Goal: Task Accomplishment & Management: Use online tool/utility

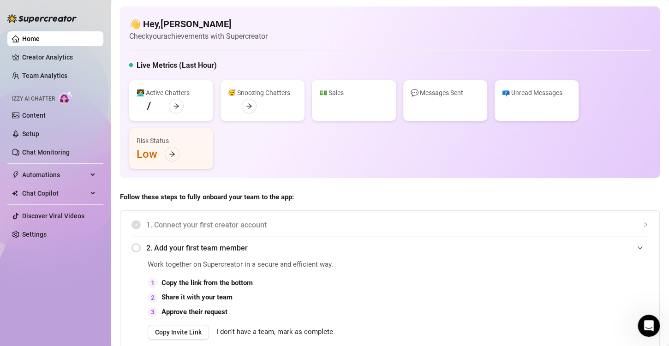
scroll to position [214, 0]
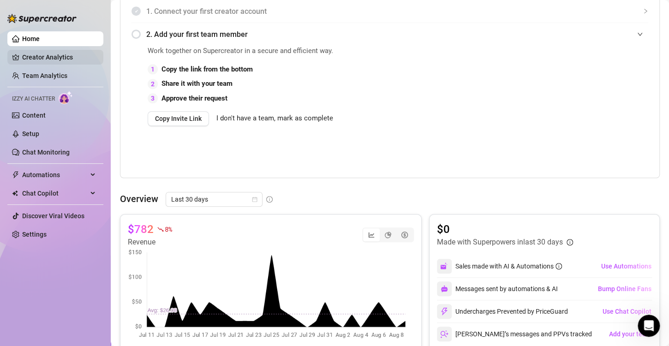
click at [68, 55] on link "Creator Analytics" at bounding box center [59, 57] width 74 height 15
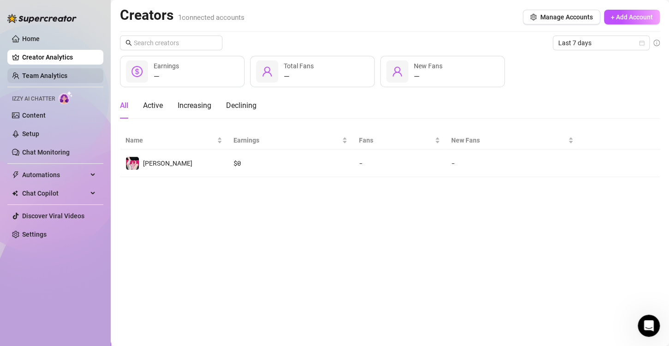
click at [66, 79] on link "Team Analytics" at bounding box center [44, 75] width 45 height 7
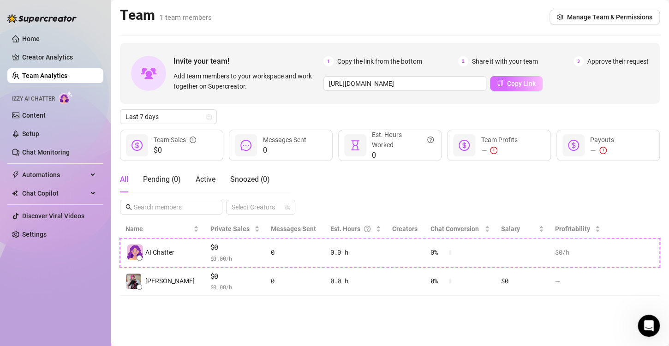
click at [511, 86] on span "Copy Link" at bounding box center [521, 83] width 29 height 7
click at [36, 119] on link "Content" at bounding box center [34, 115] width 24 height 7
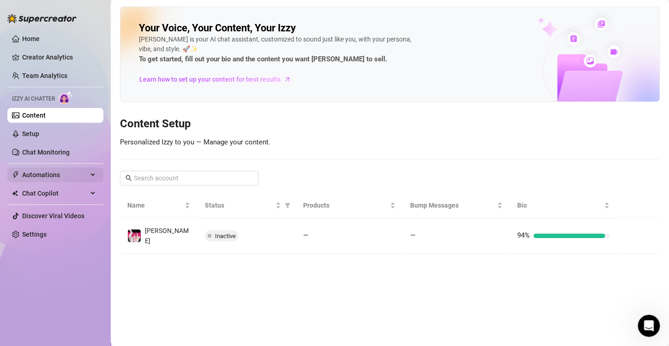
click at [54, 176] on span "Automations" at bounding box center [54, 174] width 65 height 15
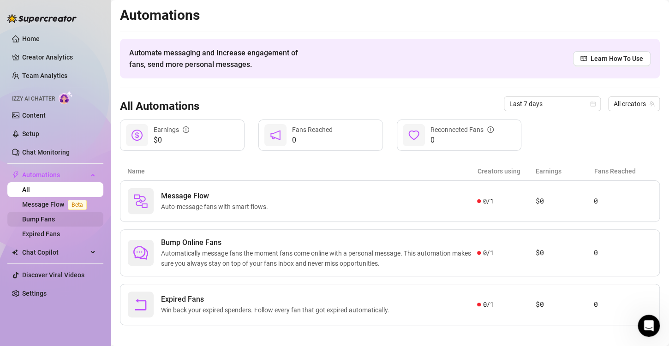
click at [44, 218] on link "Bump Fans" at bounding box center [38, 218] width 33 height 7
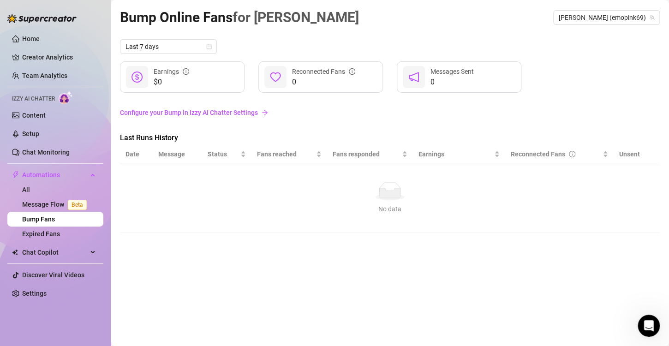
click at [211, 111] on link "Configure your Bump in Izzy AI Chatter Settings" at bounding box center [390, 112] width 540 height 10
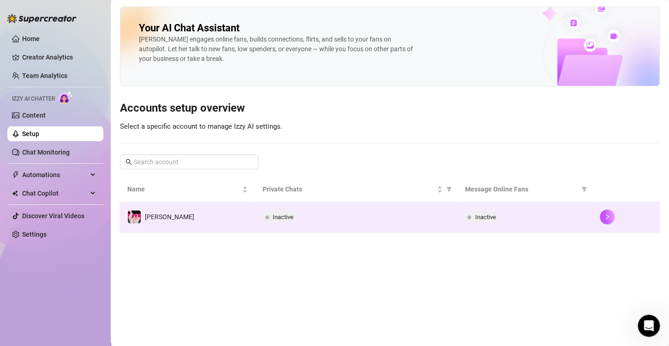
click at [187, 216] on td "[PERSON_NAME]" at bounding box center [187, 217] width 135 height 30
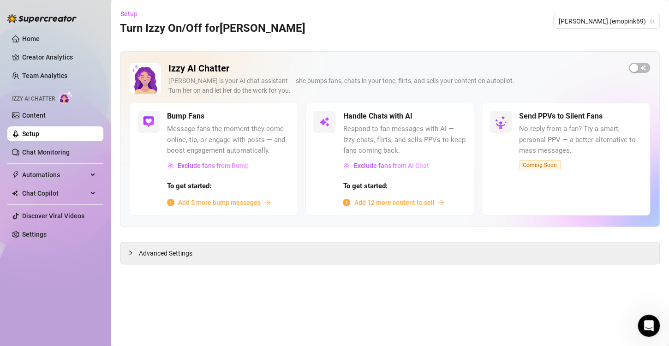
click at [248, 201] on span "Add 5 more bump messages" at bounding box center [219, 202] width 83 height 10
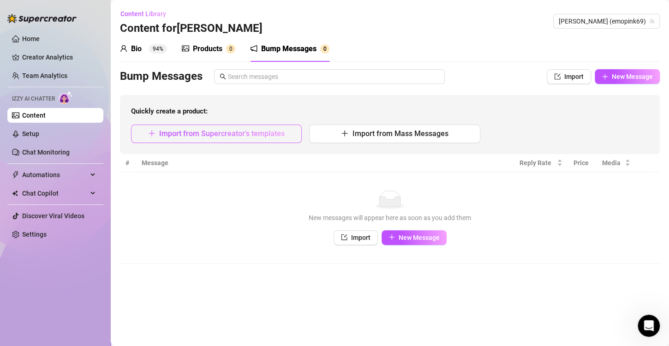
click at [268, 137] on span "Import from Supercreator's templates" at bounding box center [221, 133] width 125 height 9
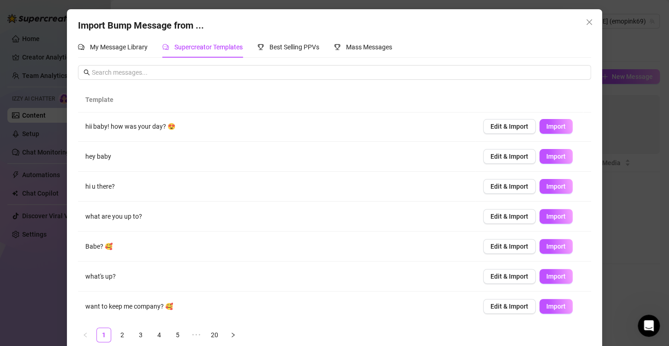
scroll to position [91, 0]
click at [273, 39] on div "Best Selling PPVs" at bounding box center [288, 46] width 62 height 21
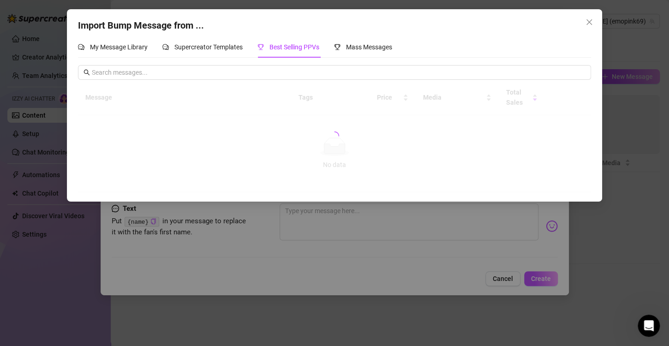
click at [273, 39] on div "Best Selling PPVs" at bounding box center [288, 46] width 62 height 21
click at [371, 48] on span "Mass Messages" at bounding box center [369, 46] width 46 height 7
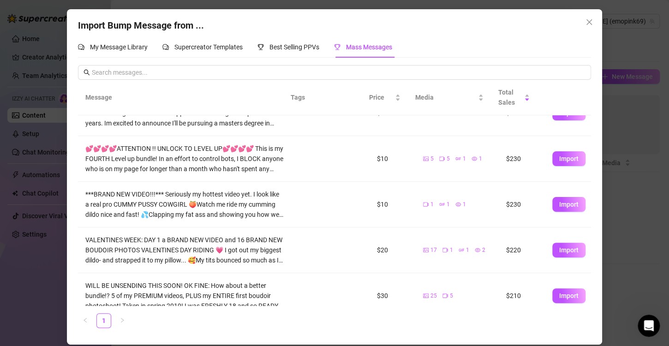
scroll to position [129, 0]
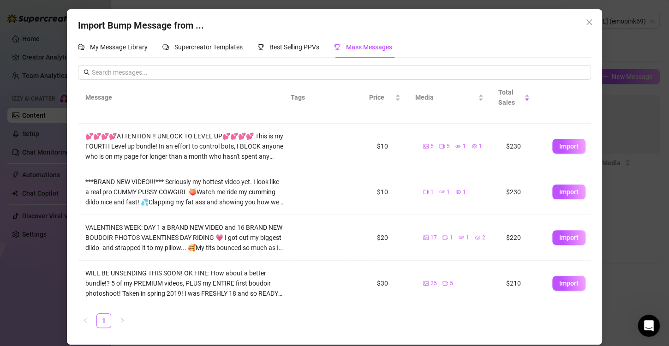
click at [291, 279] on td at bounding box center [318, 284] width 55 height 46
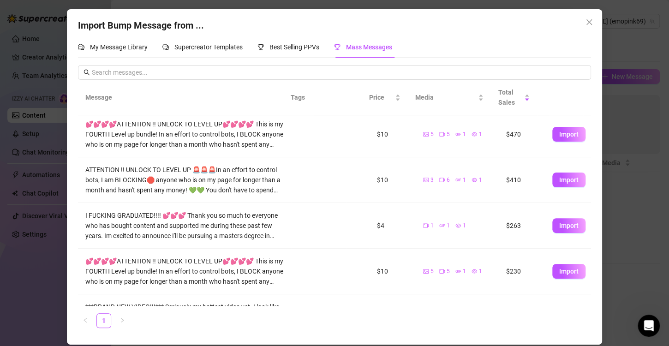
scroll to position [0, 0]
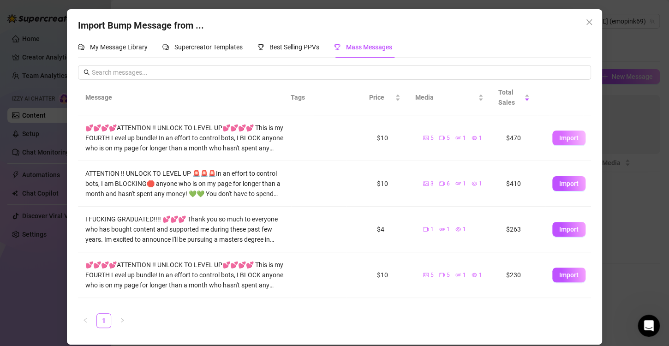
click at [557, 131] on button "Import" at bounding box center [568, 138] width 33 height 15
type textarea "💕💕💕💕ATTENTION !! UNLOCK TO LEVEL UP💕💕💕💕 This is my FOURTH Level up bundle! In a…"
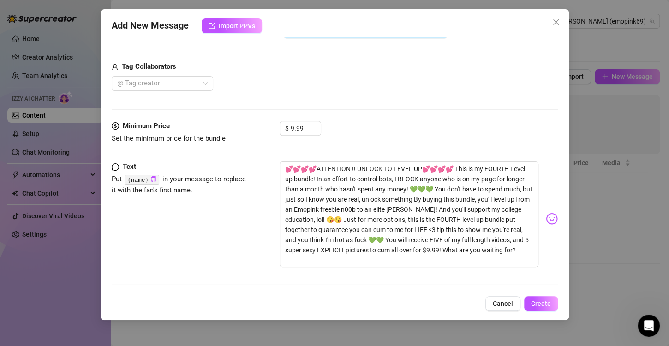
scroll to position [285, 0]
click at [543, 302] on span "Create" at bounding box center [541, 303] width 20 height 7
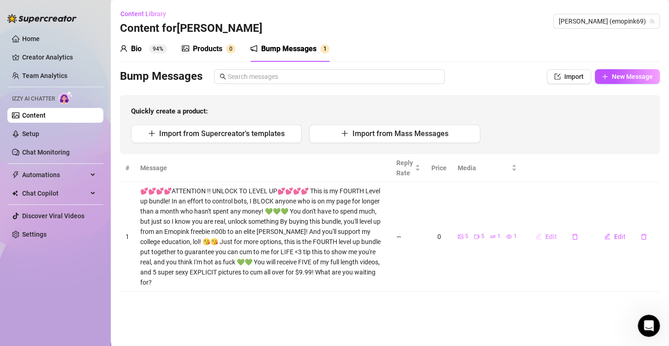
click at [550, 235] on span "Edit" at bounding box center [551, 236] width 12 height 7
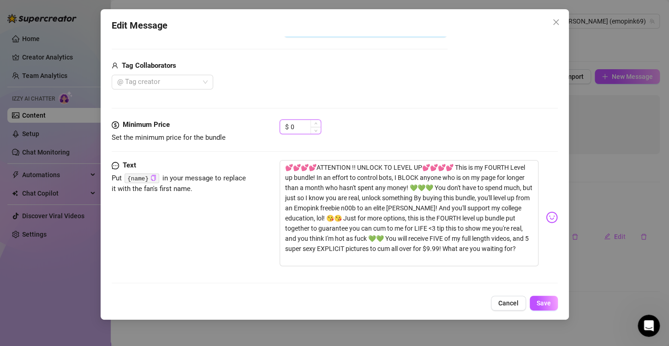
click at [302, 125] on input "0" at bounding box center [306, 127] width 30 height 14
type input "9.99"
click at [547, 304] on span "Save" at bounding box center [543, 302] width 14 height 7
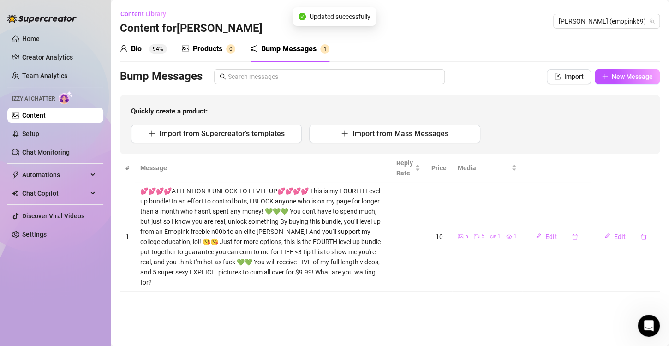
click at [386, 308] on main "Content Library Content for [PERSON_NAME] [PERSON_NAME] (emopink69) Bio 94% Pro…" at bounding box center [390, 173] width 558 height 346
click at [646, 234] on icon "delete" at bounding box center [643, 236] width 6 height 6
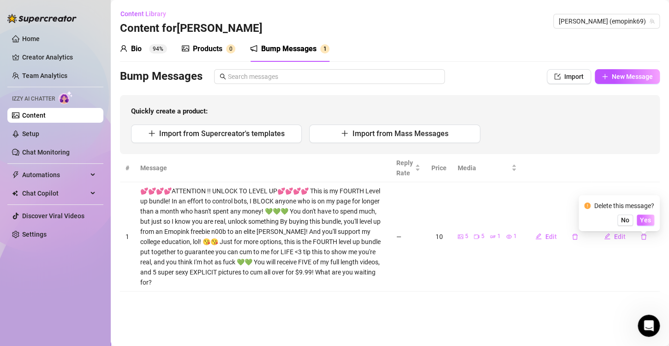
click at [647, 220] on span "Yes" at bounding box center [645, 219] width 11 height 7
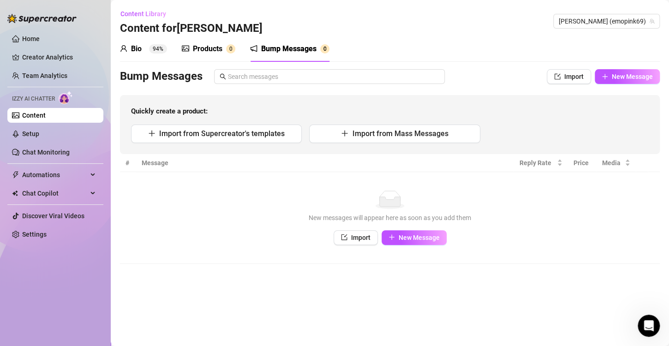
click at [206, 46] on div "Products" at bounding box center [208, 48] width 30 height 11
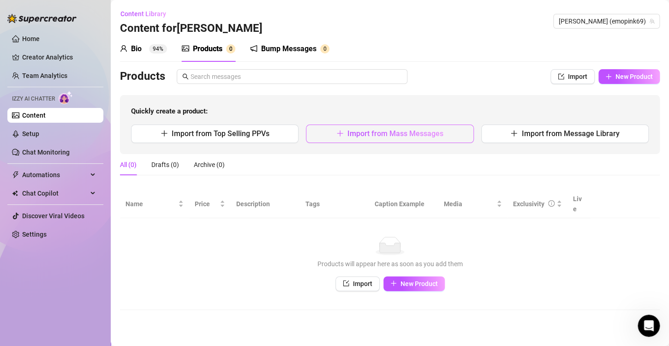
click at [431, 129] on span "Import from Mass Messages" at bounding box center [395, 133] width 96 height 9
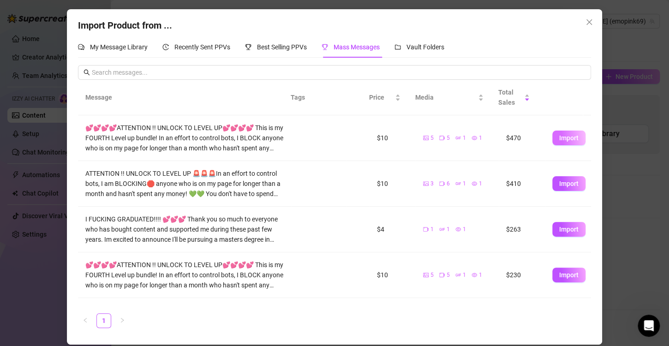
click at [561, 137] on span "Import" at bounding box center [568, 137] width 19 height 7
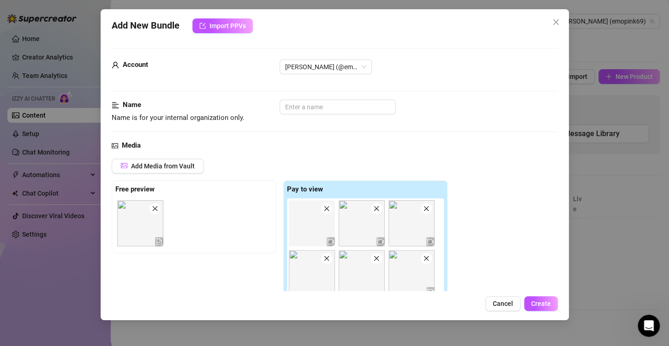
type textarea "💕💕💕💕ATTENTION !! UNLOCK TO LEVEL UP💕💕💕💕 This is my FOURTH Level up bundle! In a…"
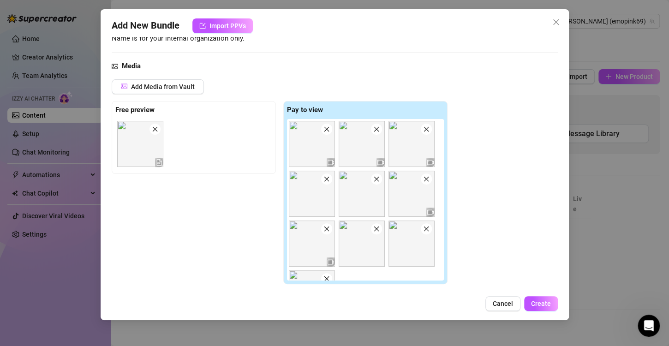
scroll to position [0, 0]
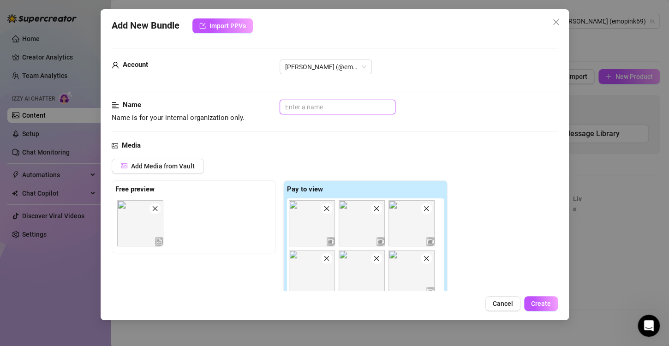
click at [350, 107] on input "text" at bounding box center [338, 107] width 116 height 15
type input "LVL Up 4"
click at [539, 305] on span "Create" at bounding box center [541, 303] width 20 height 7
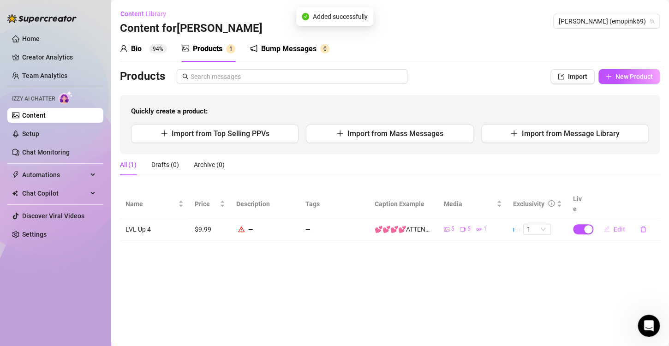
click at [618, 226] on span "Edit" at bounding box center [619, 229] width 12 height 7
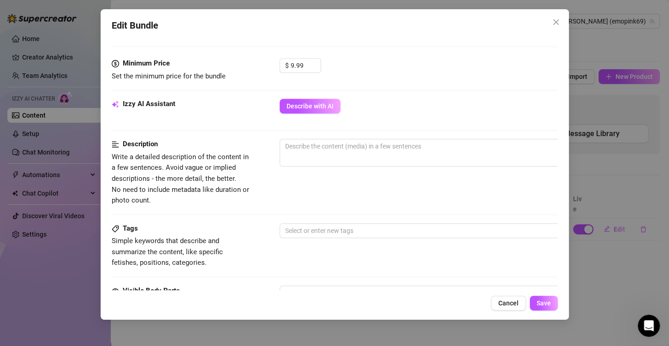
scroll to position [387, 0]
click at [393, 150] on textarea at bounding box center [441, 146] width 322 height 14
click at [509, 303] on span "Cancel" at bounding box center [508, 302] width 20 height 7
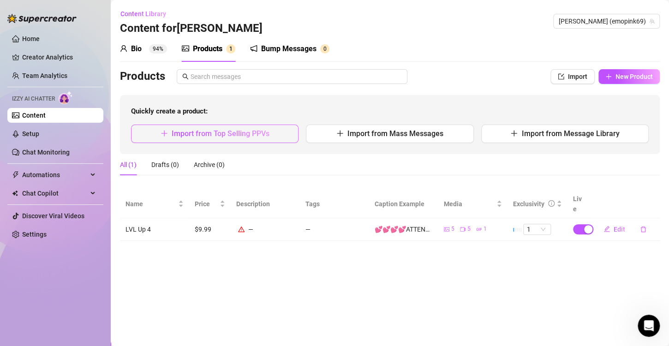
click at [229, 132] on span "Import from Top Selling PPVs" at bounding box center [221, 133] width 98 height 9
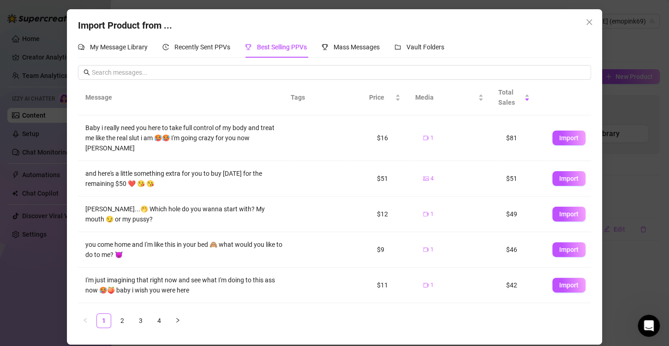
scroll to position [179, 0]
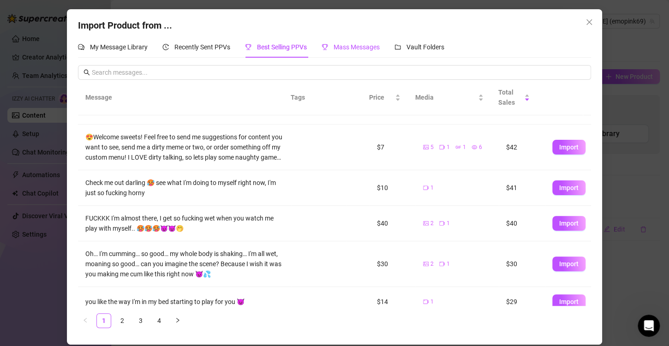
click at [375, 42] on div "Mass Messages" at bounding box center [350, 47] width 58 height 10
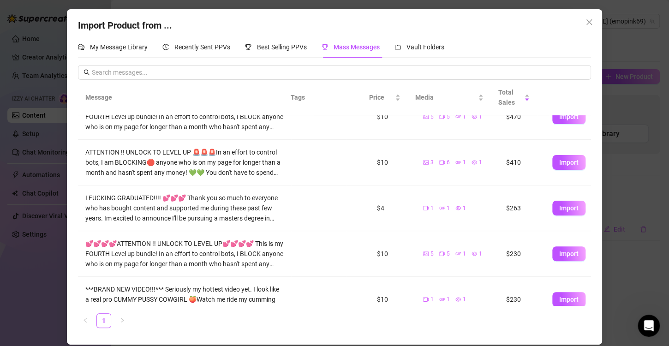
scroll to position [0, 0]
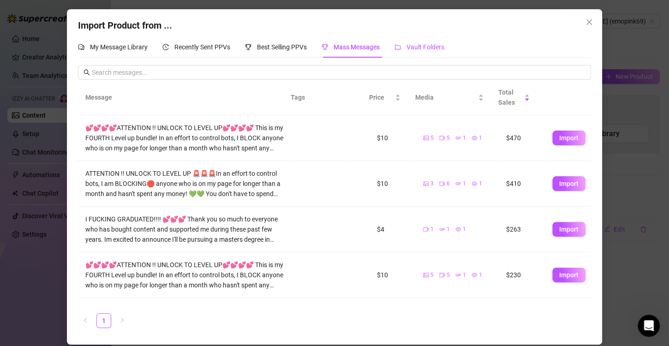
click at [417, 42] on div "Vault Folders" at bounding box center [419, 47] width 50 height 10
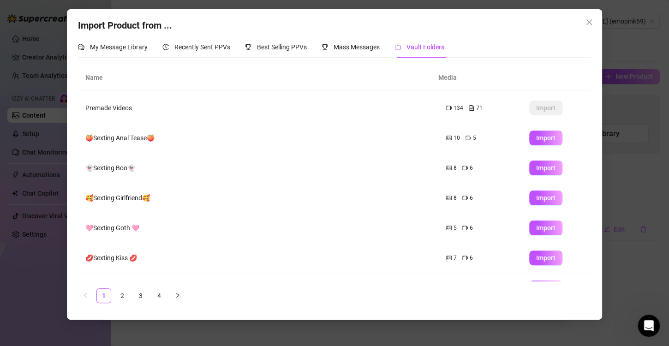
scroll to position [59, 0]
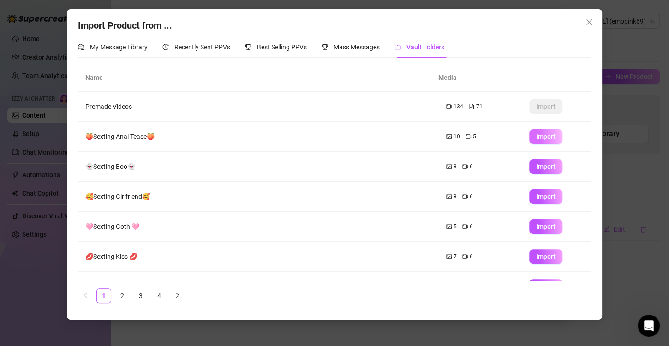
click at [542, 134] on span "Import" at bounding box center [545, 136] width 19 height 7
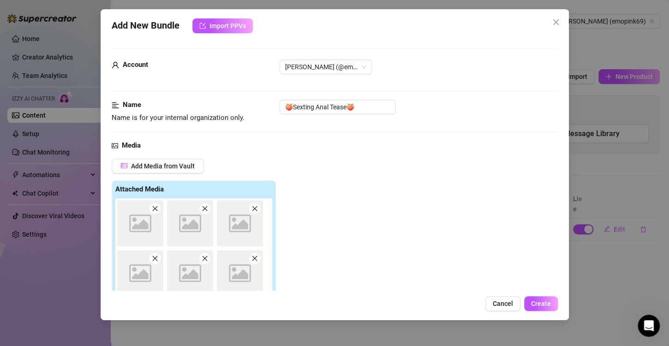
type textarea "Type your message here..."
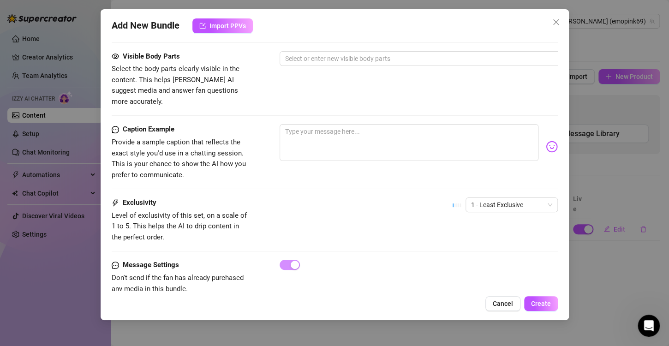
scroll to position [637, 0]
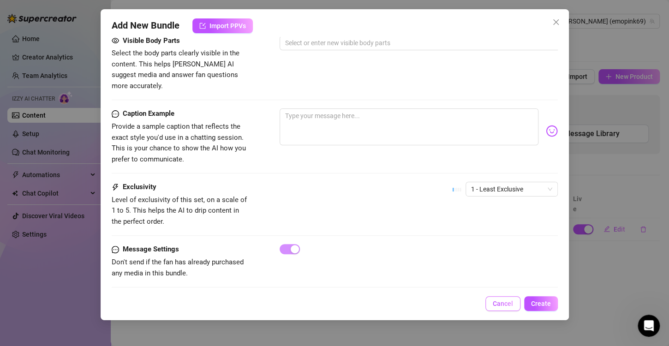
click at [494, 308] on button "Cancel" at bounding box center [502, 303] width 35 height 15
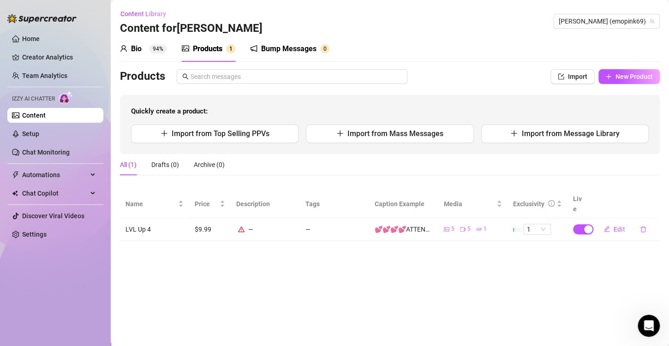
click at [162, 49] on sup "94%" at bounding box center [158, 48] width 18 height 9
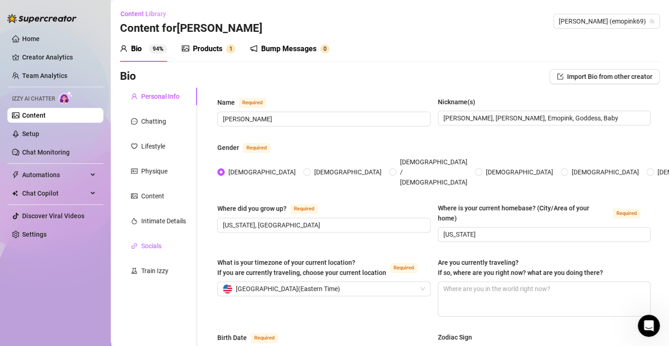
click at [161, 247] on div "Socials" at bounding box center [151, 246] width 20 height 10
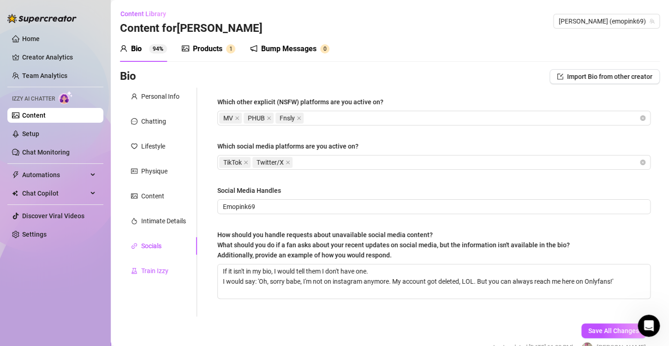
click at [153, 268] on div "Train Izzy" at bounding box center [154, 271] width 27 height 10
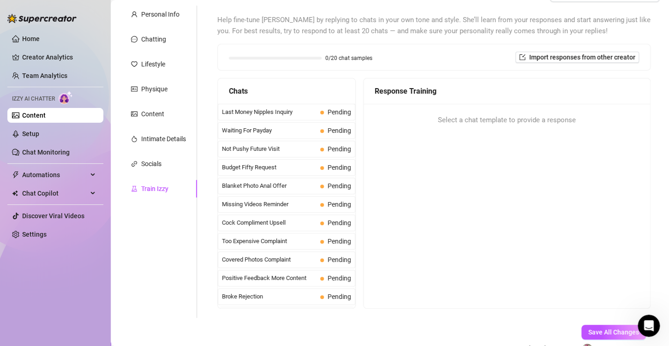
scroll to position [92, 0]
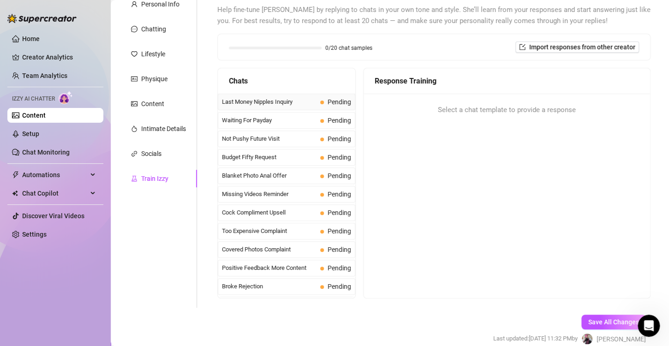
click at [286, 100] on span "Last Money Nipples Inquiry" at bounding box center [269, 101] width 95 height 9
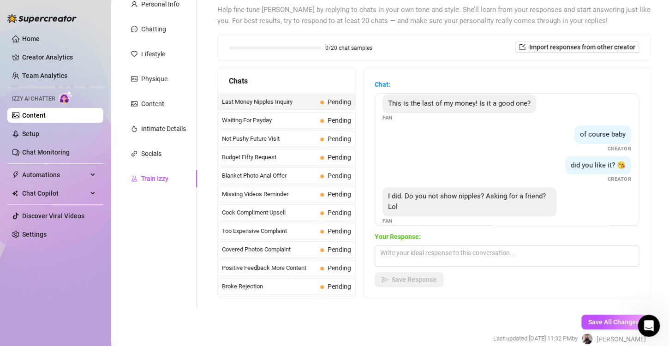
scroll to position [17, 0]
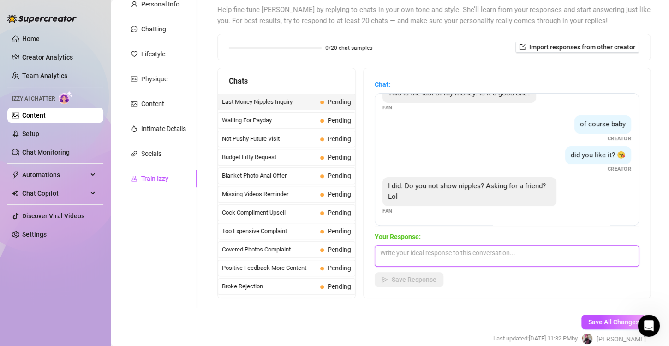
click at [446, 255] on textarea at bounding box center [507, 255] width 264 height 21
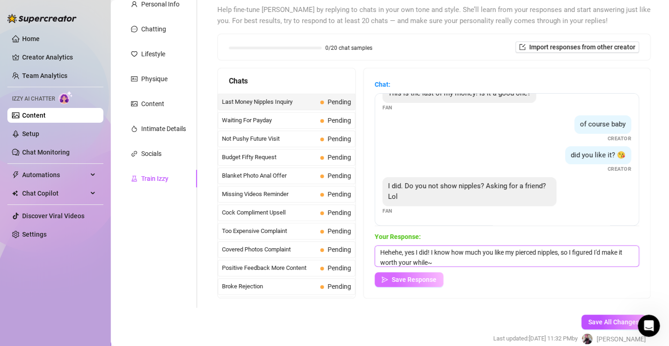
type textarea "Hehehe, yes I did! I know how much you like my pierced nipples, so I figured I'…"
click at [420, 279] on span "Save Response" at bounding box center [414, 279] width 45 height 7
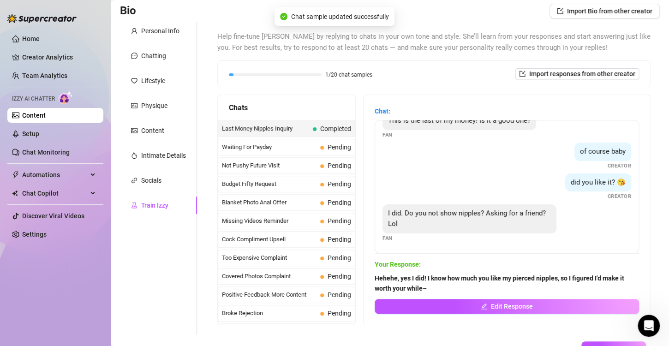
scroll to position [75, 0]
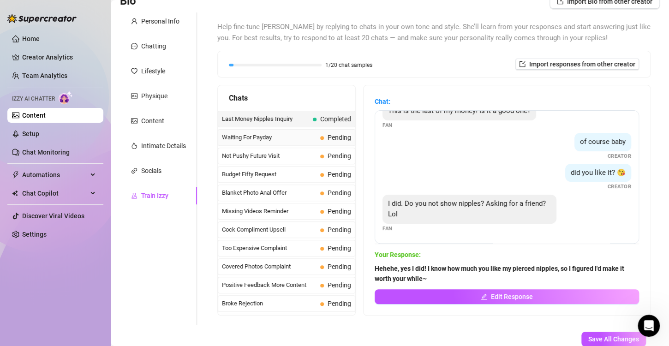
click at [274, 139] on span "Waiting For Payday" at bounding box center [269, 137] width 95 height 9
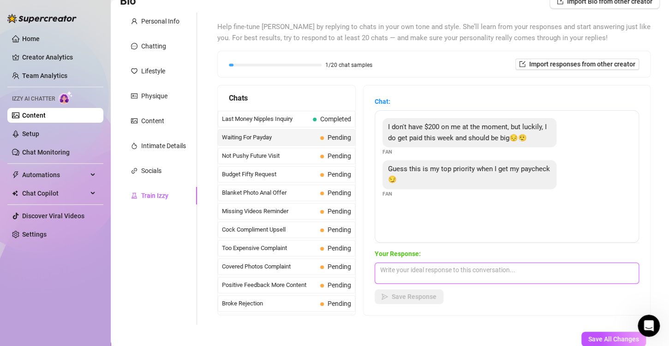
click at [452, 269] on textarea at bounding box center [507, 272] width 264 height 21
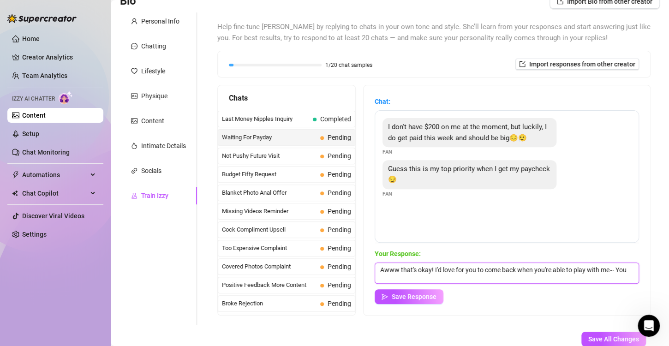
scroll to position [0, 0]
type textarea "Awww that's okay! I'd love for you to come back when you're able to play with m…"
click at [402, 297] on span "Save Response" at bounding box center [414, 296] width 45 height 7
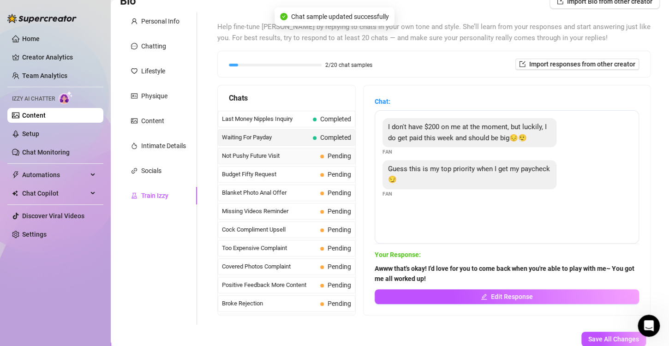
click at [306, 157] on span "Not Pushy Future Visit" at bounding box center [269, 155] width 95 height 9
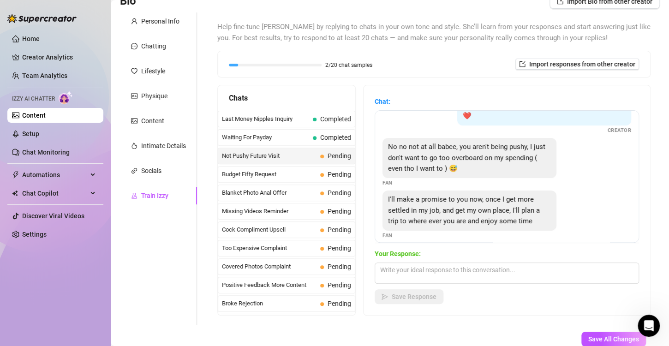
scroll to position [40, 0]
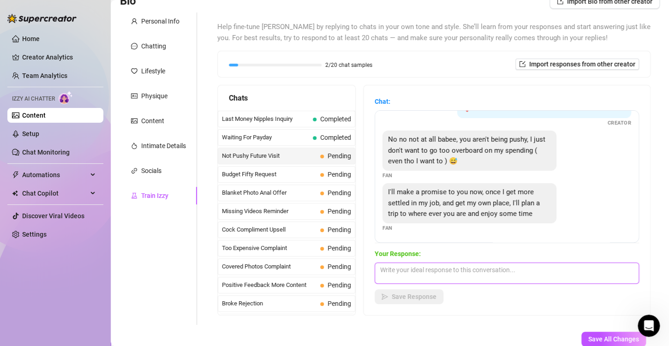
click at [477, 268] on textarea at bounding box center [507, 272] width 264 height 21
type textarea "O"
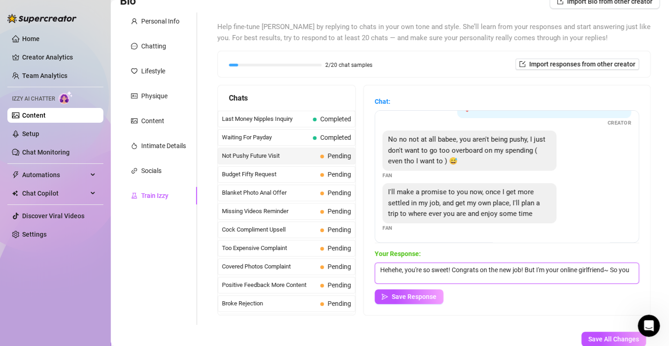
scroll to position [0, 0]
type textarea "Hehehe, you're so sweet! Congrats on the new job! But I'm your online girlfrien…"
click at [402, 294] on span "Save Response" at bounding box center [414, 296] width 45 height 7
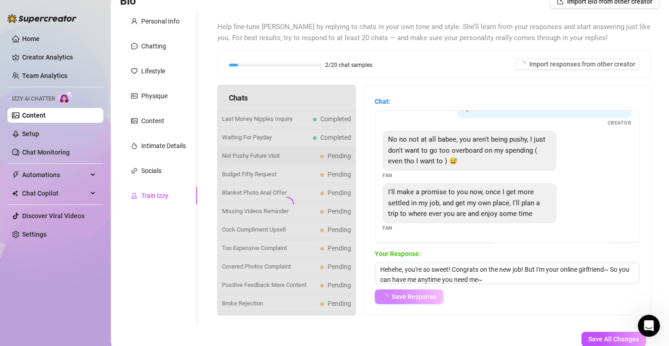
scroll to position [39, 0]
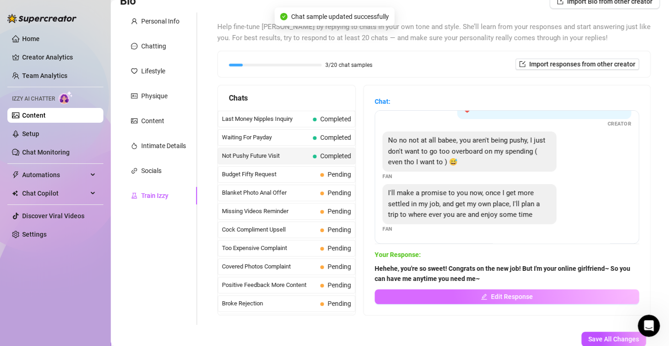
click at [506, 293] on span "Edit Response" at bounding box center [512, 296] width 42 height 7
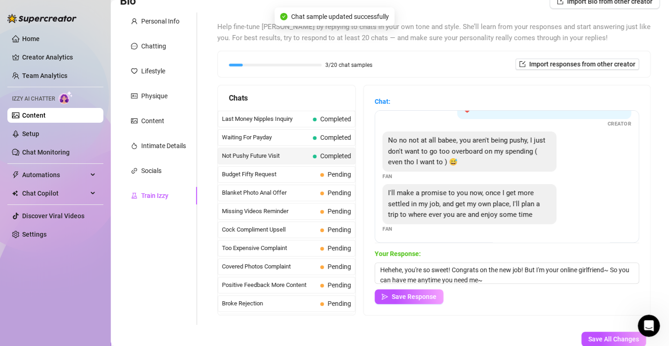
scroll to position [40, 0]
click at [499, 281] on textarea "Hehehe, you're so sweet! Congrats on the new job! But I'm your online girlfrien…" at bounding box center [507, 272] width 264 height 21
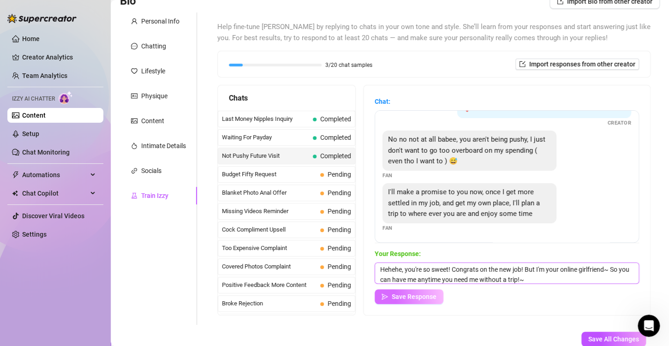
type textarea "Hehehe, you're so sweet! Congrats on the new job! But I'm your online girlfrien…"
click at [434, 295] on span "Save Response" at bounding box center [414, 296] width 45 height 7
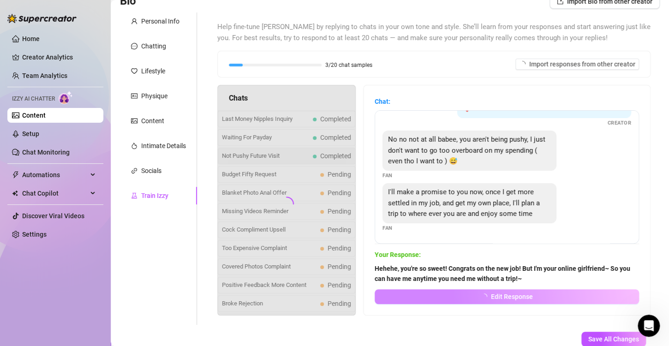
scroll to position [39, 0]
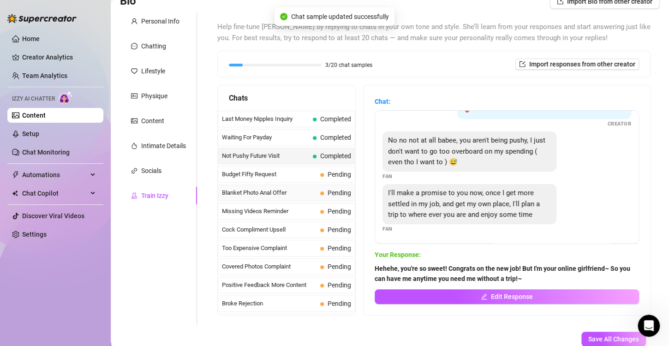
click at [287, 196] on span "Blanket Photo Anal Offer" at bounding box center [269, 192] width 95 height 9
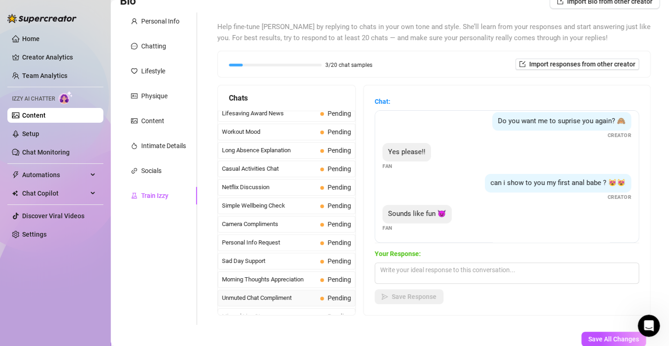
scroll to position [817, 0]
click at [281, 312] on span "Missed Live Stream" at bounding box center [269, 316] width 95 height 9
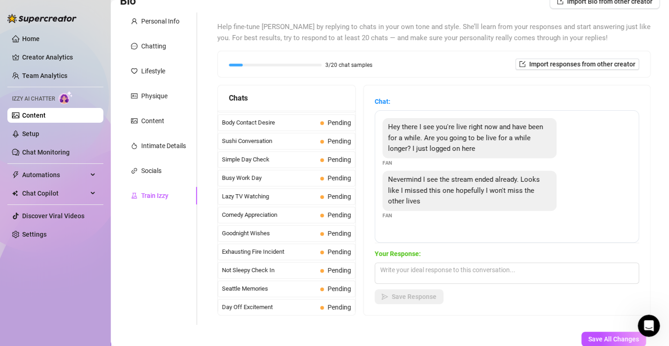
scroll to position [555, 0]
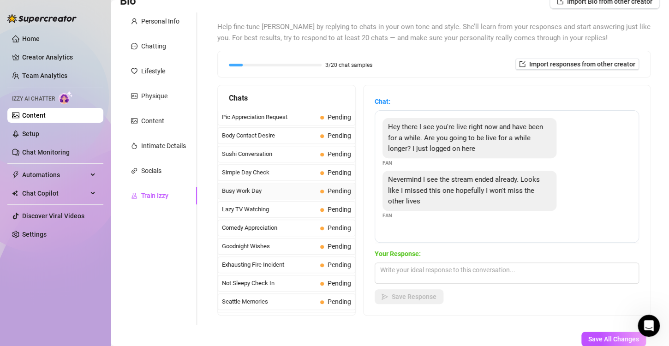
click at [266, 186] on span "Busy Work Day" at bounding box center [269, 190] width 95 height 9
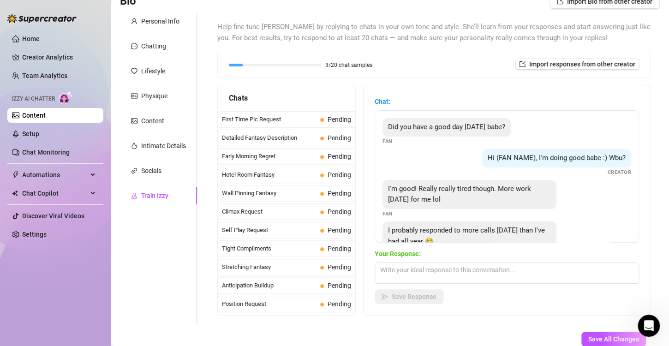
scroll to position [317, 0]
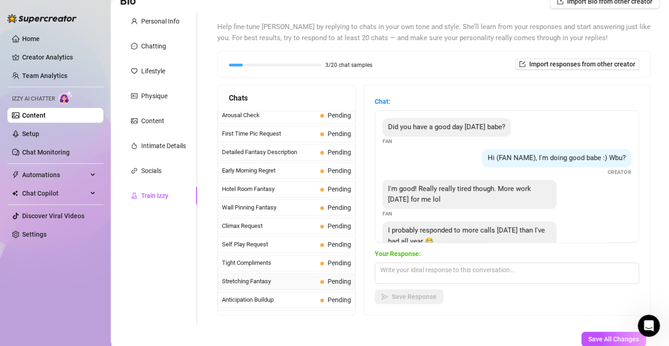
click at [280, 277] on span "Stretching Fantasy" at bounding box center [269, 281] width 95 height 9
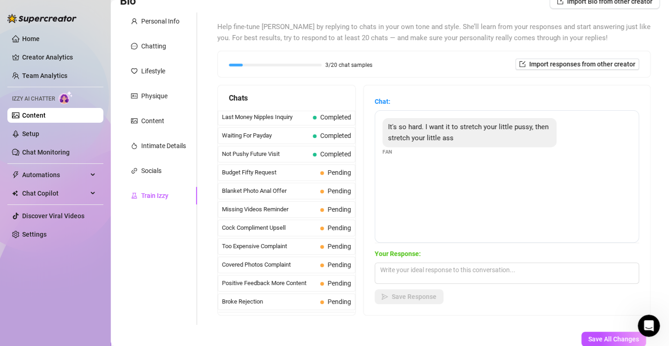
scroll to position [0, 0]
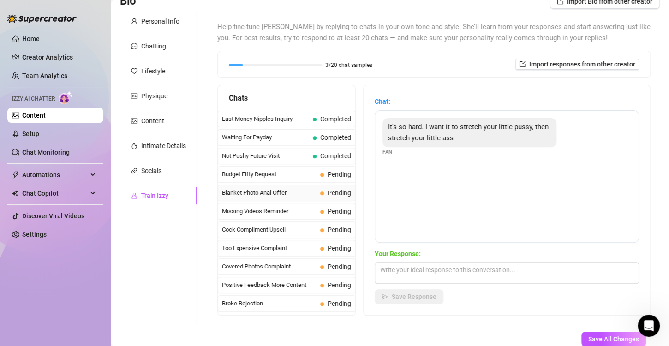
click at [278, 191] on span "Blanket Photo Anal Offer" at bounding box center [269, 192] width 95 height 9
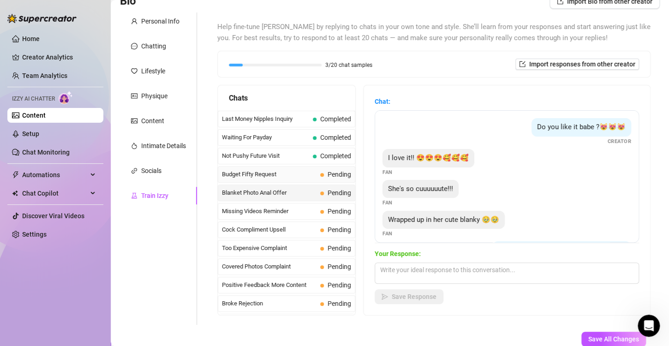
click at [282, 171] on span "Budget Fifty Request" at bounding box center [269, 174] width 95 height 9
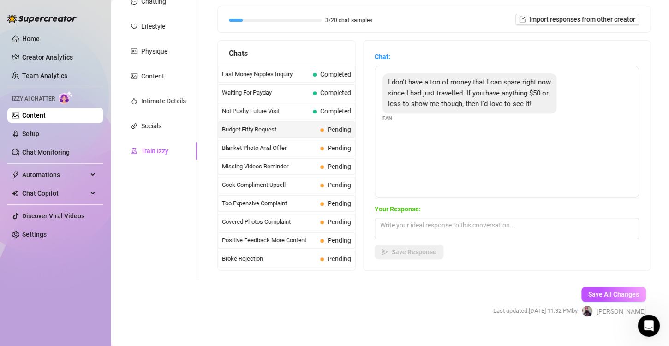
scroll to position [122, 0]
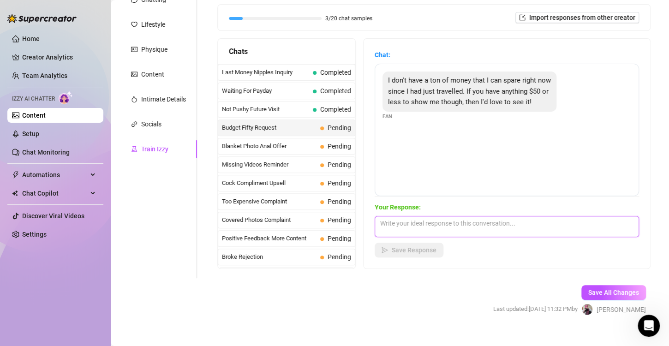
click at [455, 226] on textarea at bounding box center [507, 226] width 264 height 21
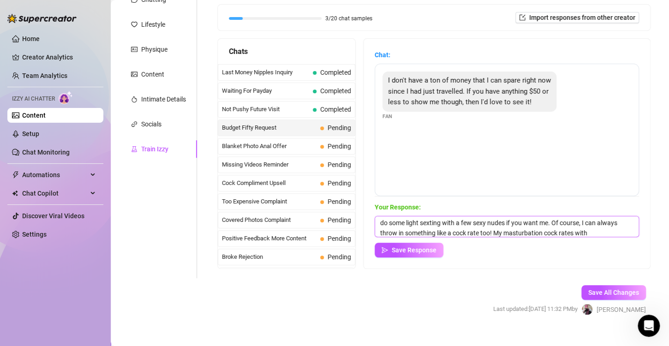
scroll to position [21, 0]
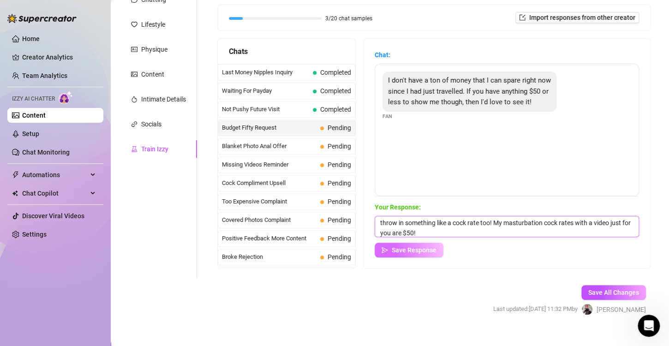
type textarea "OO, of course honey! I hope your trip was fun. I can do a few bundles of videos…"
click at [426, 250] on span "Save Response" at bounding box center [414, 249] width 45 height 7
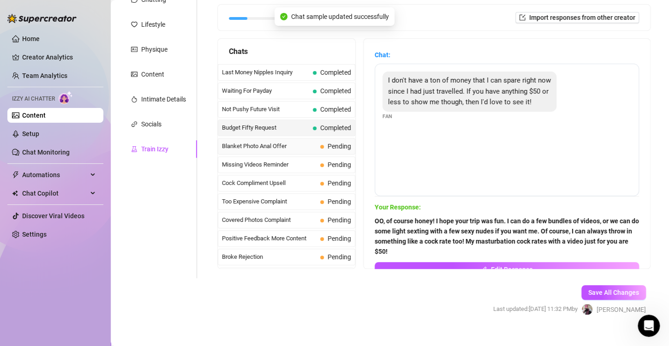
click at [297, 143] on span "Blanket Photo Anal Offer" at bounding box center [269, 146] width 95 height 9
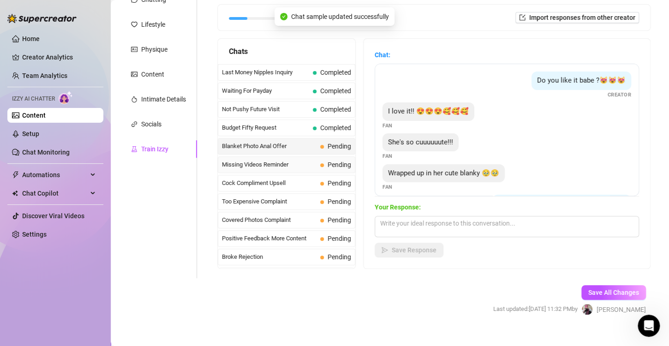
click at [327, 163] on span "Pending" at bounding box center [339, 164] width 24 height 7
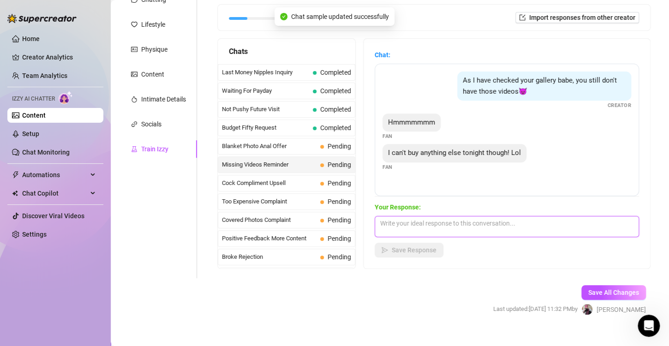
click at [419, 225] on textarea at bounding box center [507, 226] width 264 height 21
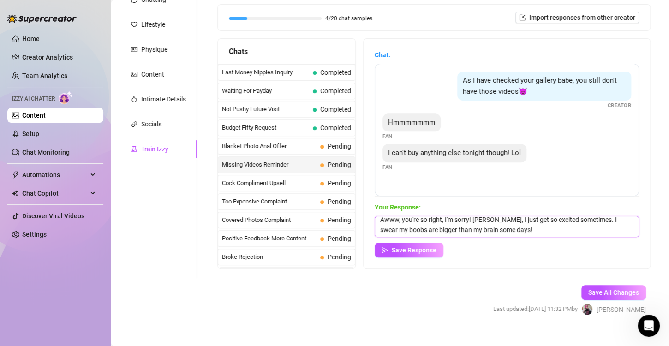
scroll to position [3, 0]
type textarea "Awww, you're so right, I'm sorry! [PERSON_NAME], I just get so excited sometime…"
click at [416, 250] on span "Save Response" at bounding box center [414, 249] width 45 height 7
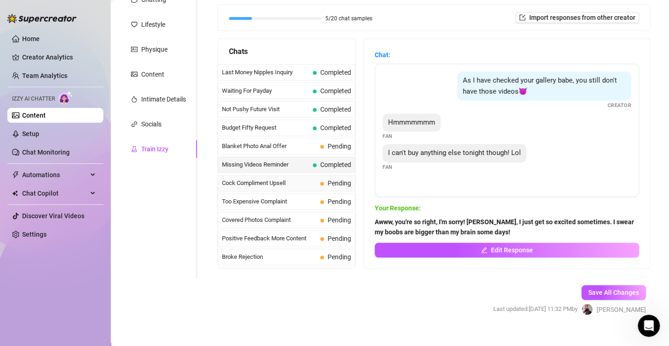
click at [287, 182] on span "Cock Compliment Upsell" at bounding box center [269, 183] width 95 height 9
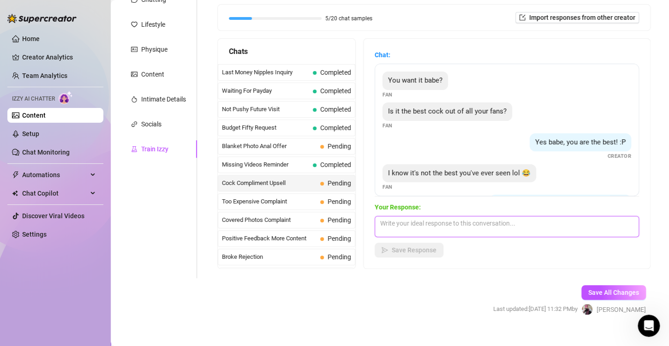
click at [470, 225] on textarea at bounding box center [507, 226] width 264 height 21
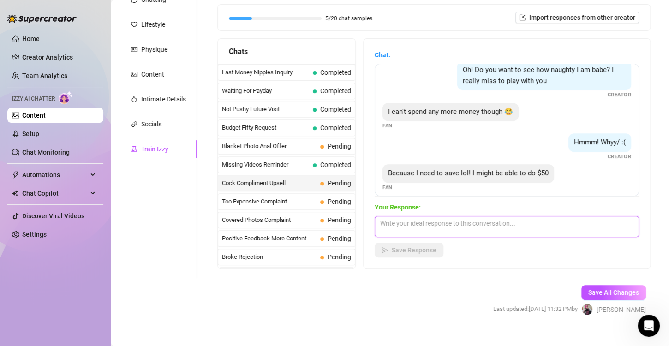
scroll to position [212, 0]
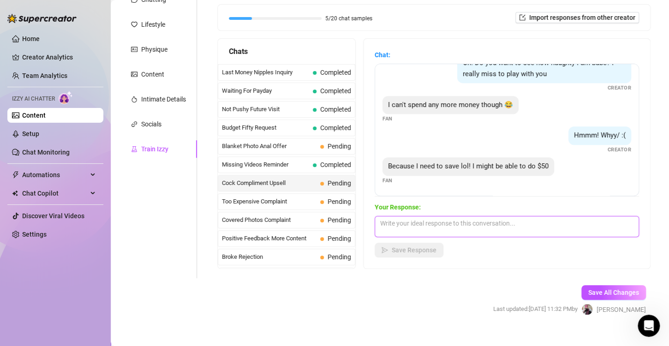
click at [487, 231] on textarea at bounding box center [507, 226] width 264 height 21
type textarea "I"
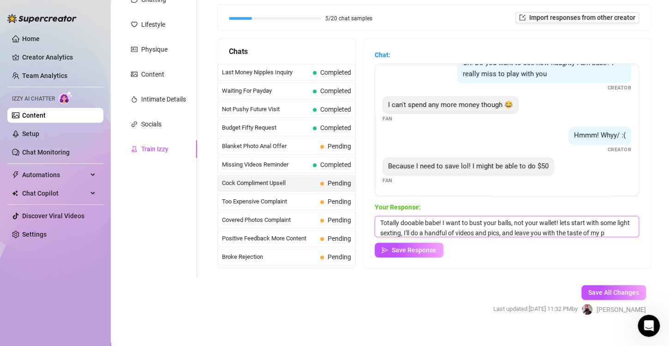
scroll to position [11, 0]
type textarea "Totally dooable babe! I want to bust your balls, not your wallet! lets start wi…"
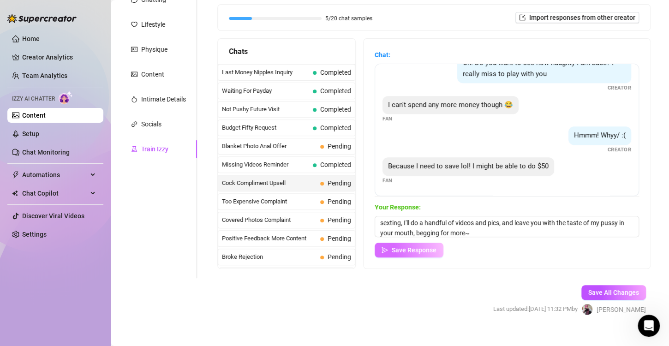
click at [422, 254] on button "Save Response" at bounding box center [409, 250] width 69 height 15
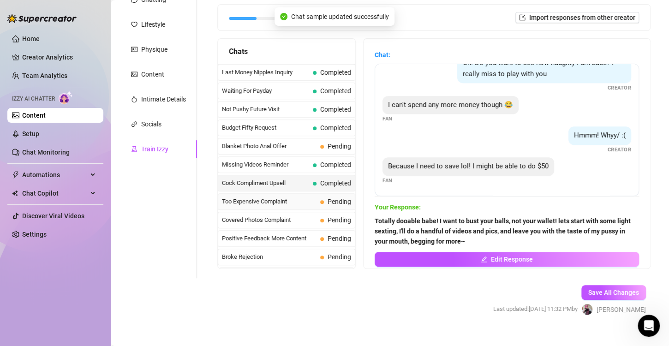
click at [292, 202] on span "Too Expensive Complaint" at bounding box center [269, 201] width 95 height 9
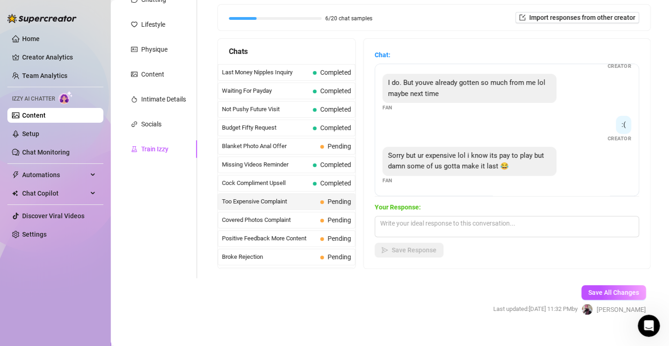
scroll to position [162, 0]
click at [477, 221] on textarea at bounding box center [507, 226] width 264 height 21
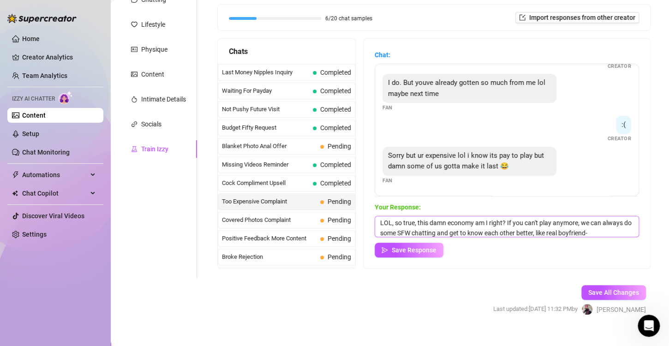
scroll to position [11, 0]
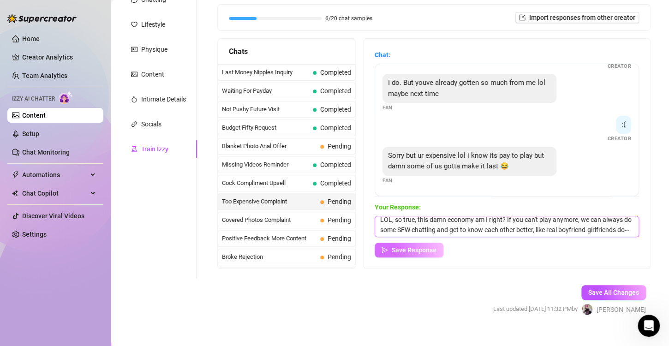
type textarea "LOL, so true, this damn economy am I right? If you can't play anymore, we can a…"
click at [424, 246] on span "Save Response" at bounding box center [414, 249] width 45 height 7
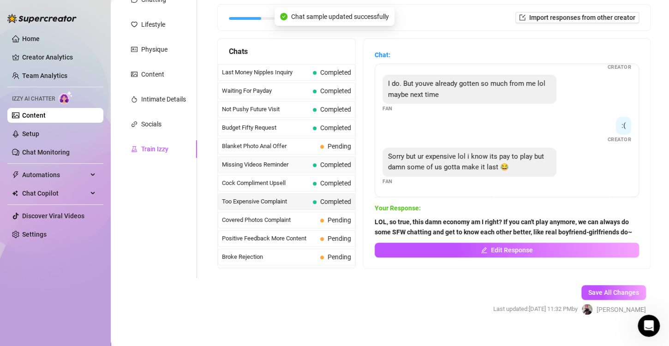
scroll to position [161, 0]
click at [299, 218] on span "Covered Photos Complaint" at bounding box center [269, 219] width 95 height 9
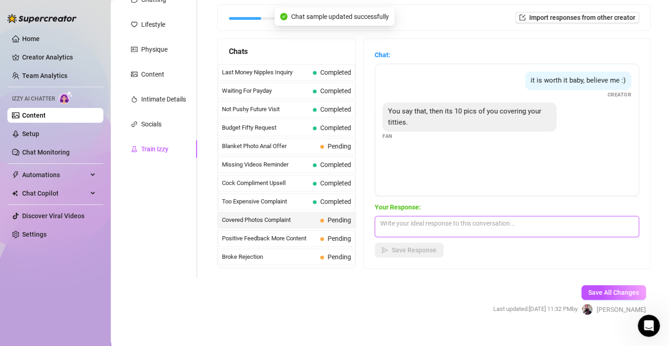
click at [464, 226] on textarea at bounding box center [507, 226] width 264 height 21
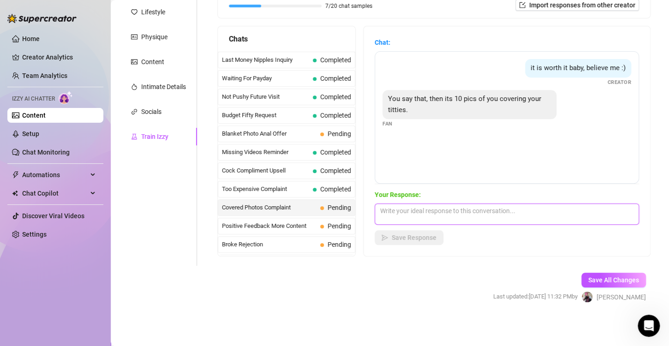
click at [485, 214] on textarea at bounding box center [507, 213] width 264 height 21
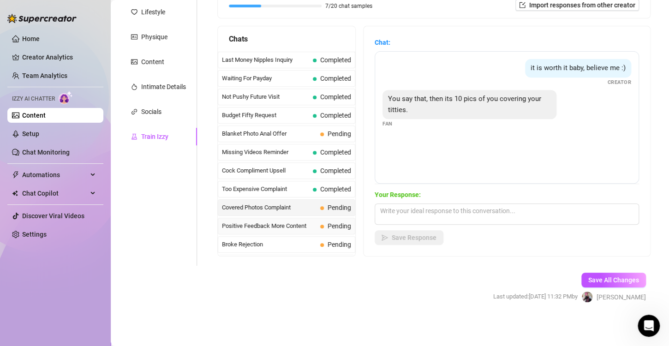
click at [281, 224] on span "Positive Feedback More Content" at bounding box center [269, 225] width 95 height 9
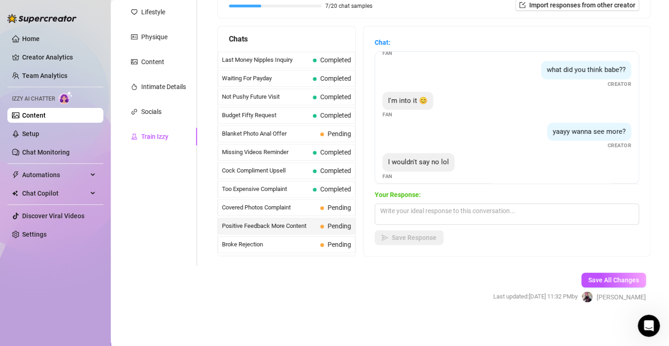
scroll to position [37, 0]
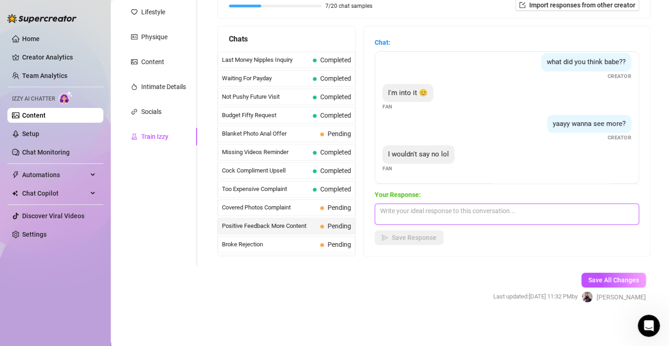
click at [474, 216] on textarea at bounding box center [507, 213] width 264 height 21
click at [485, 208] on textarea at bounding box center [507, 213] width 264 height 21
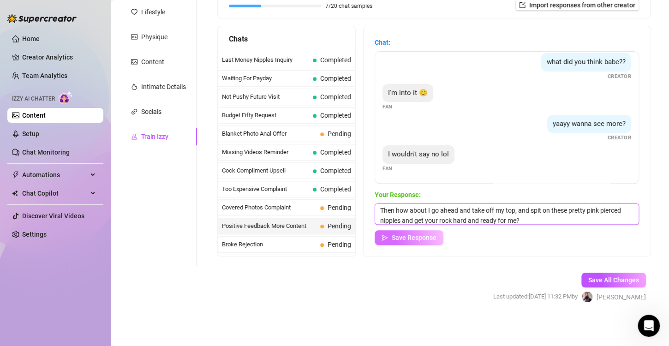
type textarea "Then how about I go ahead and take off my top, and spit on these pretty pink pi…"
click at [399, 234] on span "Save Response" at bounding box center [414, 237] width 45 height 7
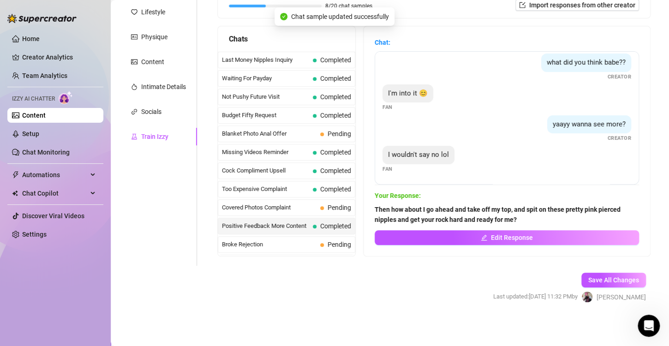
scroll to position [36, 0]
click at [286, 244] on span "Broke Rejection" at bounding box center [269, 244] width 95 height 9
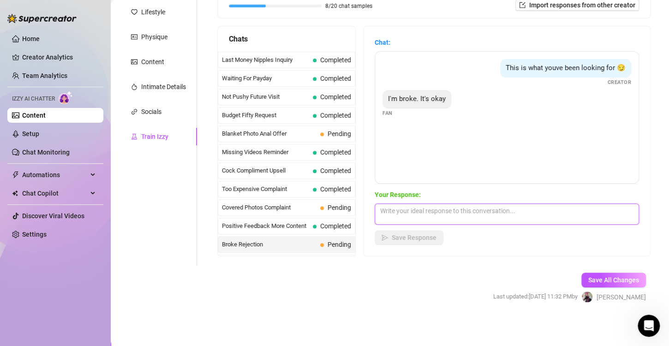
click at [477, 215] on textarea at bounding box center [507, 213] width 264 height 21
type textarea "That's okay! You'll have to let me know when you're able to play, I'll be waiti…"
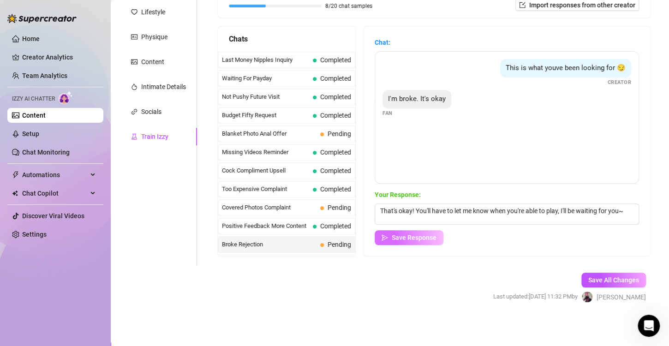
click at [422, 242] on button "Save Response" at bounding box center [409, 237] width 69 height 15
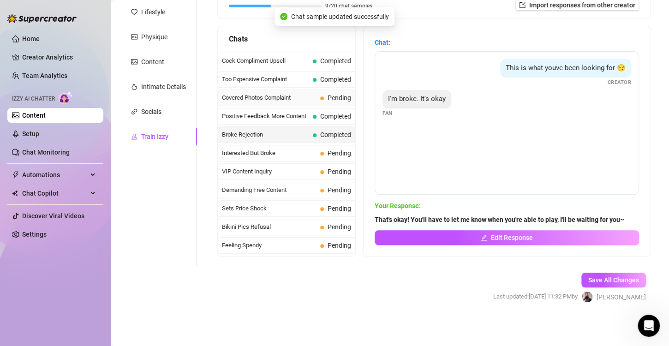
scroll to position [125, 0]
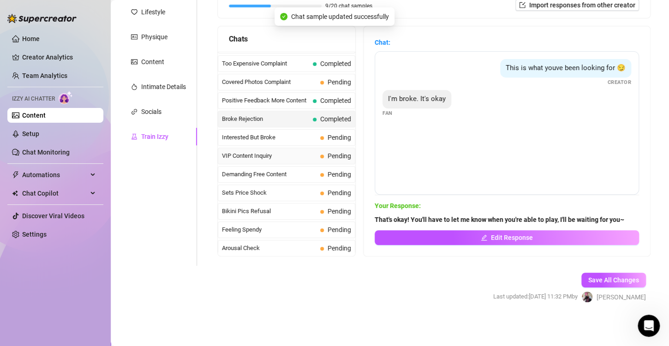
click at [277, 155] on span "VIP Content Inquiry" at bounding box center [269, 155] width 95 height 9
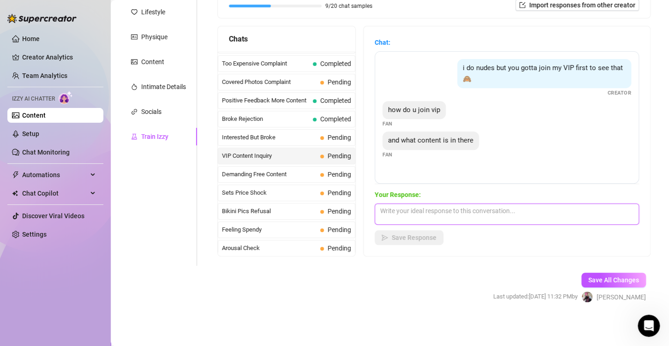
click at [464, 221] on textarea at bounding box center [507, 213] width 264 height 21
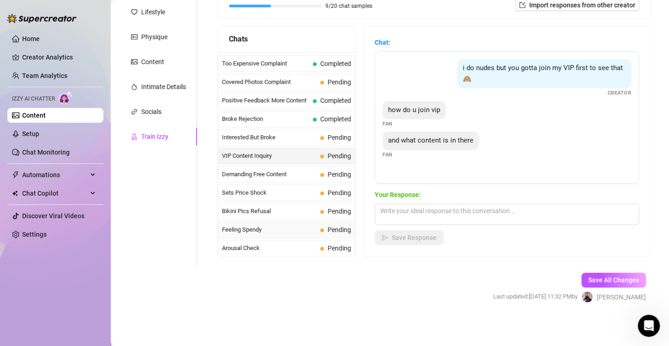
click at [281, 229] on span "Feeling Spendy" at bounding box center [269, 229] width 95 height 9
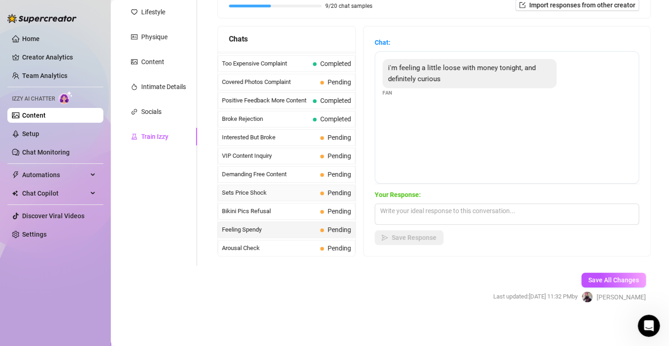
click at [306, 190] on span "Sets Price Shock" at bounding box center [269, 192] width 95 height 9
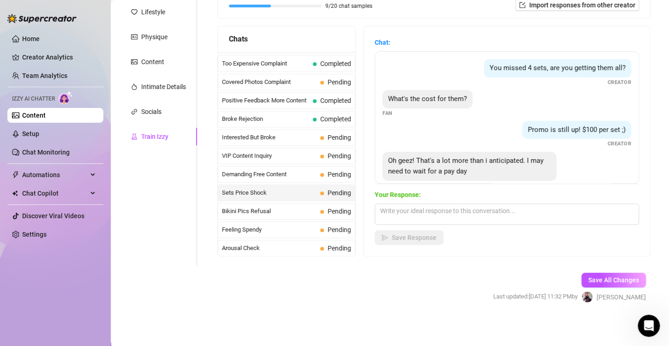
scroll to position [17, 0]
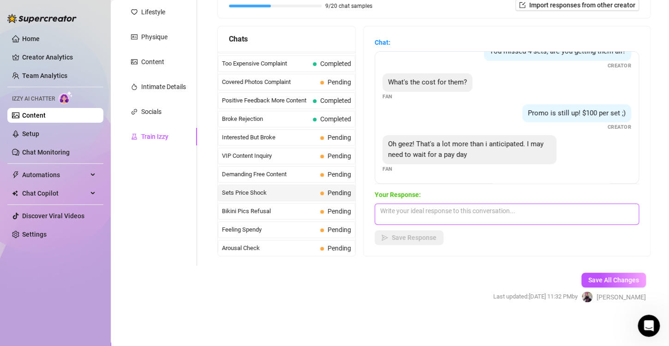
click at [515, 211] on textarea at bounding box center [507, 213] width 264 height 21
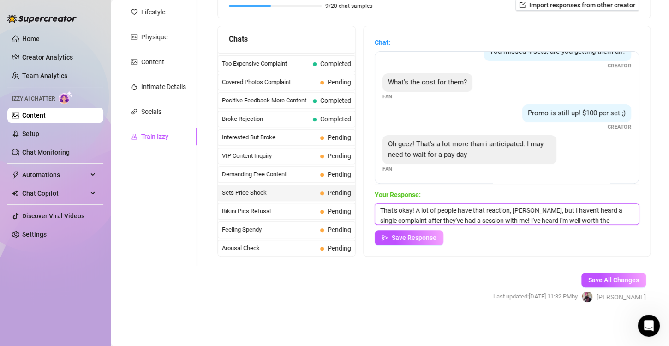
scroll to position [11, 0]
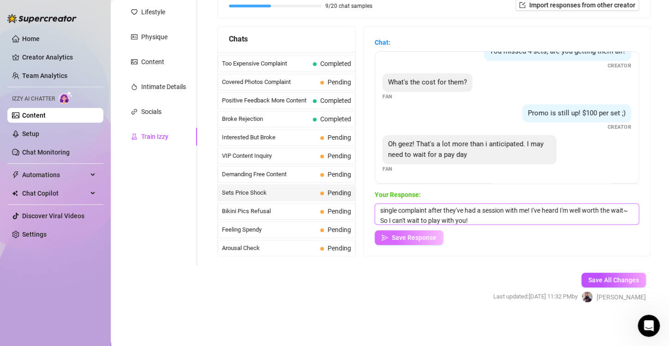
type textarea "That's okay! A lot of people have that reaction, [PERSON_NAME], but I haven't h…"
click at [423, 234] on span "Save Response" at bounding box center [414, 237] width 45 height 7
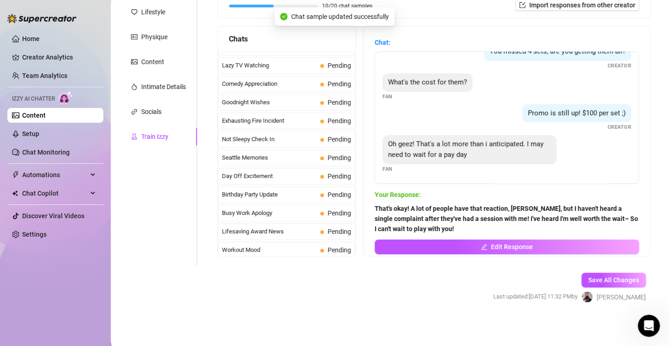
scroll to position [817, 0]
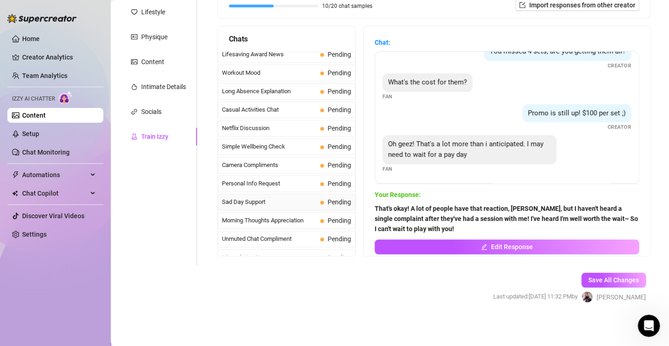
click at [290, 197] on span "Sad Day Support" at bounding box center [269, 201] width 95 height 9
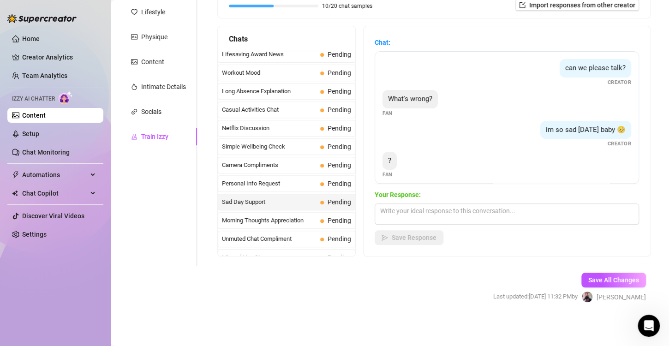
scroll to position [6, 0]
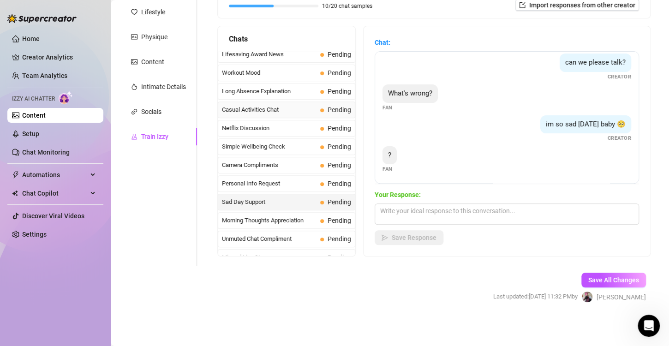
click at [278, 105] on span "Casual Activities Chat" at bounding box center [269, 109] width 95 height 9
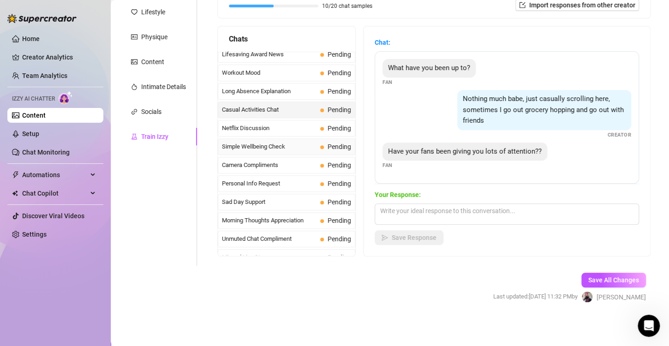
click at [272, 138] on div "Simple Wellbeing Check Pending" at bounding box center [286, 146] width 137 height 17
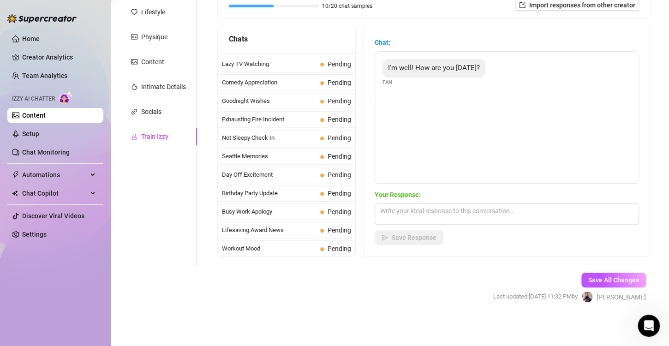
scroll to position [641, 0]
click at [286, 134] on span "Not Sleepy Check In" at bounding box center [269, 138] width 95 height 9
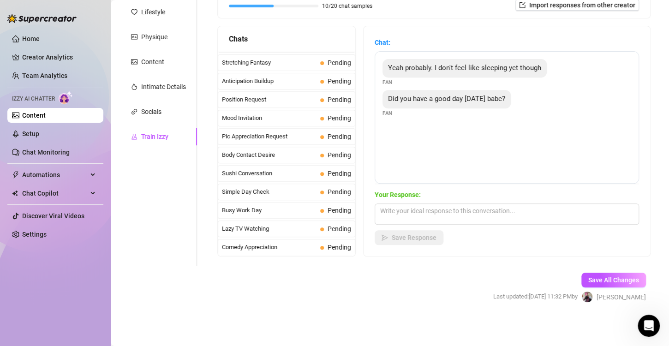
scroll to position [475, 0]
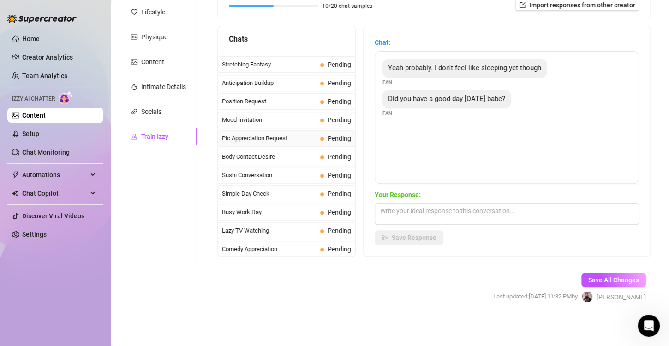
click at [288, 134] on span "Pic Appreciation Request" at bounding box center [269, 138] width 95 height 9
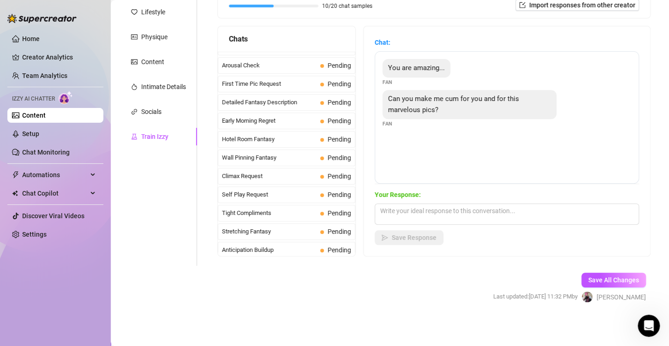
scroll to position [306, 0]
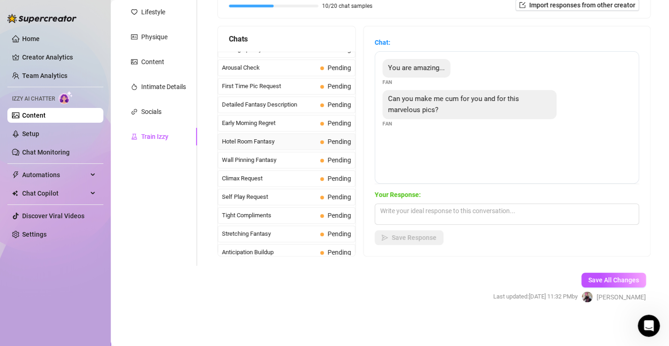
click at [285, 138] on span "Hotel Room Fantasy" at bounding box center [269, 141] width 95 height 9
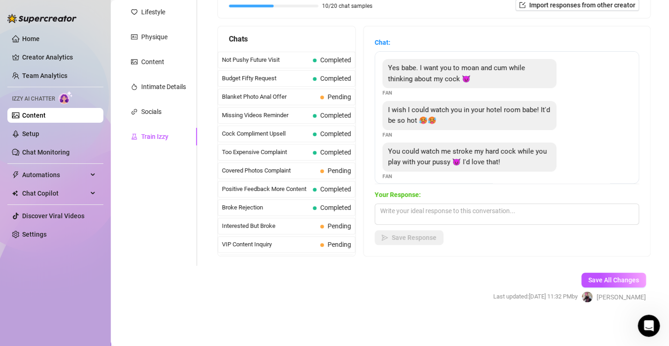
scroll to position [0, 0]
click at [156, 110] on div "Socials" at bounding box center [151, 112] width 20 height 10
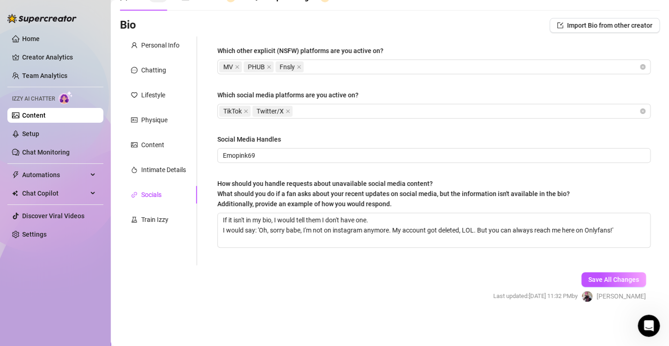
scroll to position [51, 0]
click at [157, 227] on div "Train Izzy" at bounding box center [158, 220] width 77 height 18
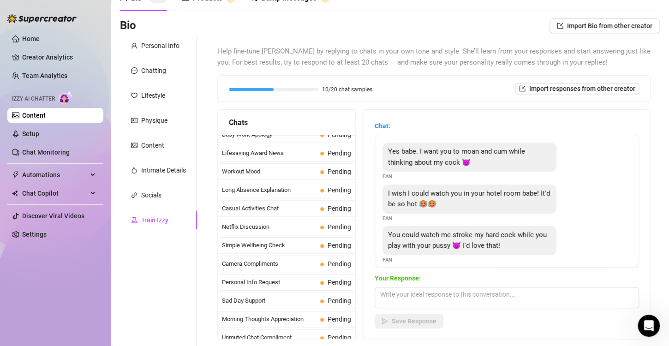
scroll to position [795, 0]
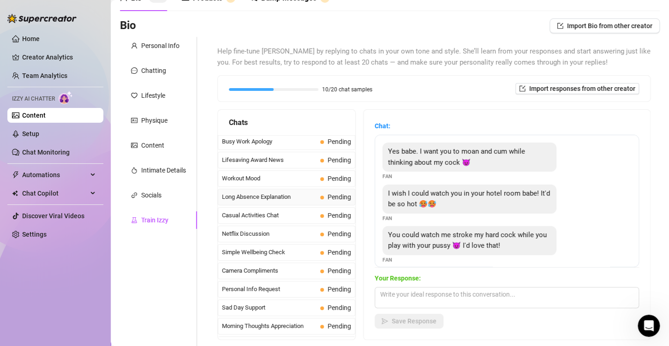
click at [304, 192] on span "Long Absence Explanation" at bounding box center [269, 196] width 95 height 9
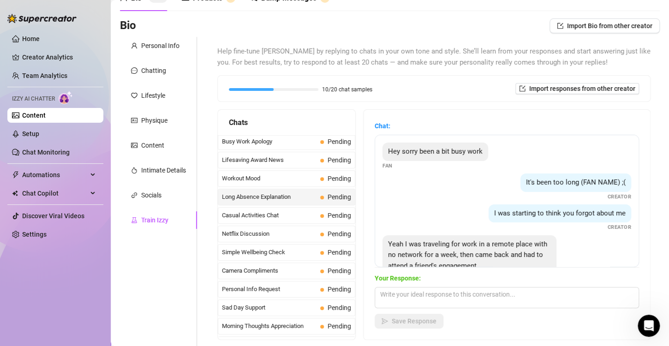
scroll to position [28, 0]
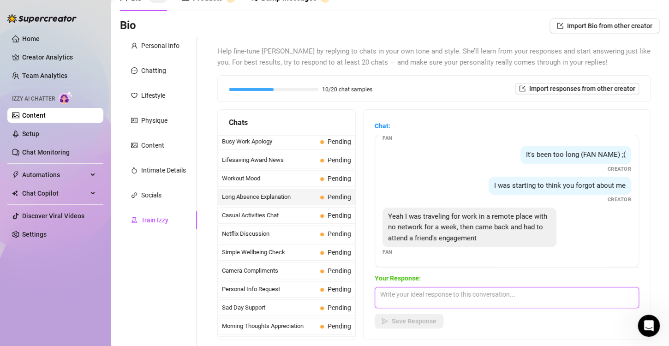
click at [482, 299] on textarea at bounding box center [507, 297] width 264 height 21
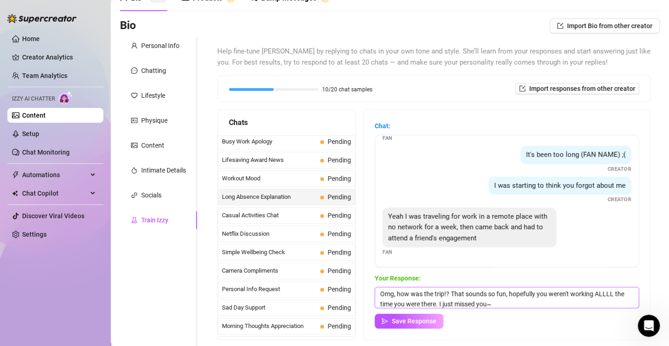
type textarea "Omg, how was the trip!? That sounds so fun, hopefully you weren't working ALLLL…"
click at [394, 329] on div "Chat: Hey sorry been a bit busy work Fan It's been too long (FAN NAME) ;( Creat…" at bounding box center [506, 225] width 286 height 230
click at [405, 322] on span "Save Response" at bounding box center [414, 320] width 45 height 7
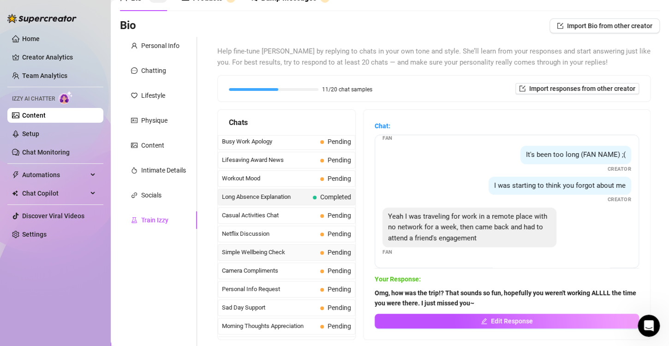
scroll to position [27, 0]
click at [60, 72] on link "Team Analytics" at bounding box center [44, 75] width 45 height 7
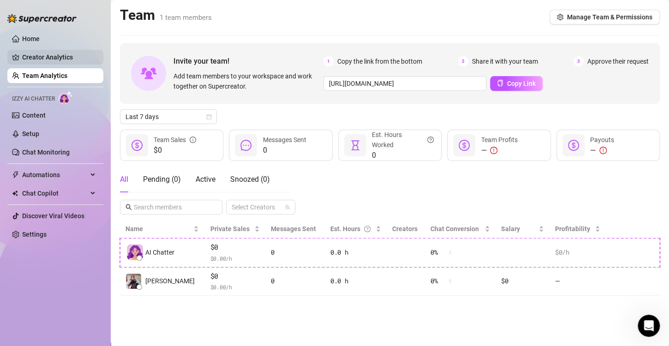
click at [64, 55] on link "Creator Analytics" at bounding box center [59, 57] width 74 height 15
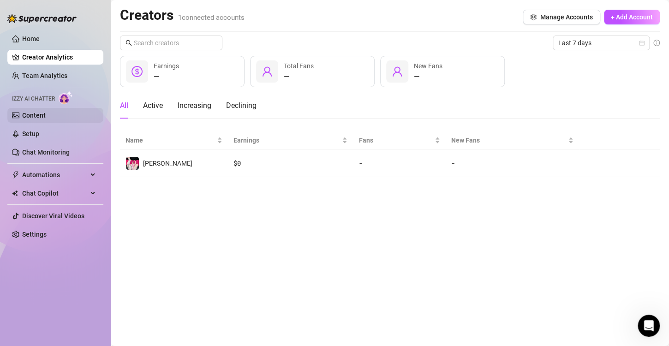
click at [46, 114] on link "Content" at bounding box center [34, 115] width 24 height 7
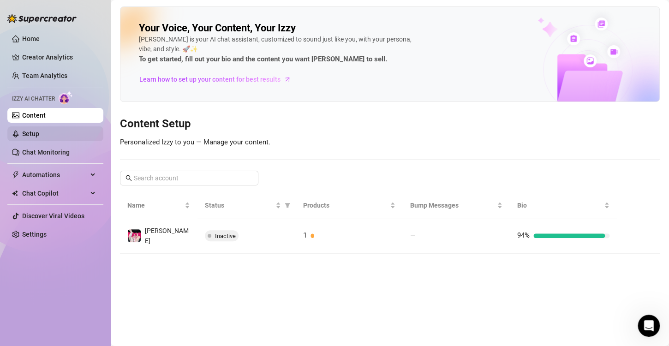
click at [39, 137] on link "Setup" at bounding box center [30, 133] width 17 height 7
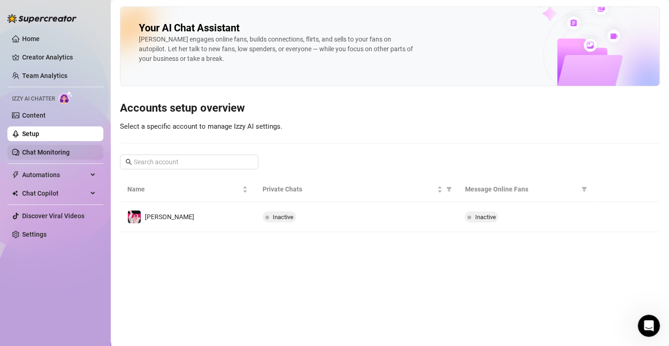
click at [54, 155] on link "Chat Monitoring" at bounding box center [46, 152] width 48 height 7
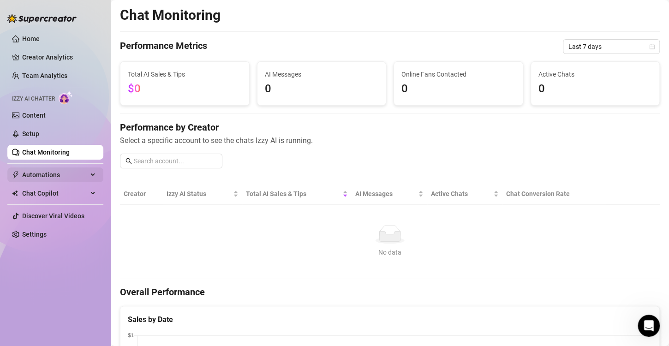
click at [52, 179] on span "Automations" at bounding box center [54, 174] width 65 height 15
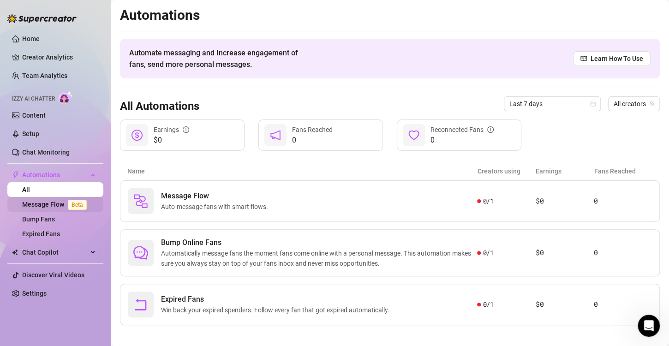
click at [50, 206] on link "Message Flow Beta" at bounding box center [56, 204] width 68 height 7
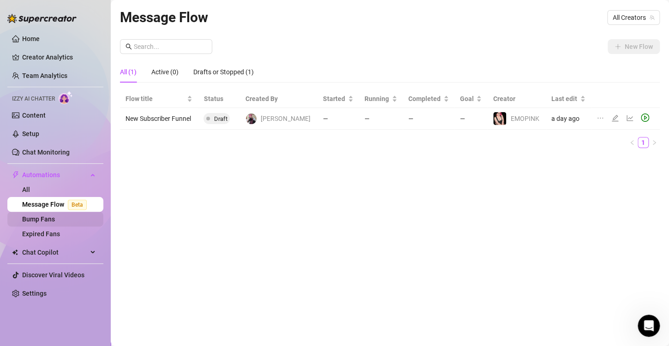
click at [49, 220] on link "Bump Fans" at bounding box center [38, 218] width 33 height 7
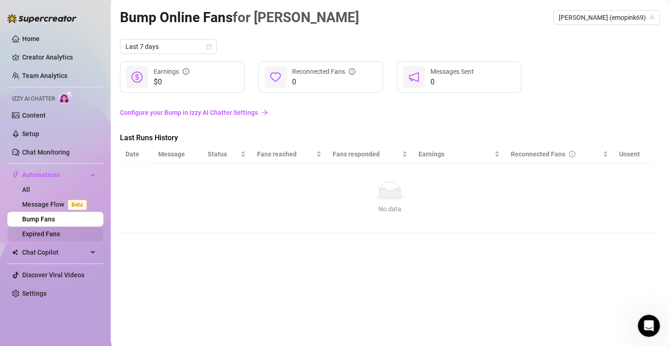
click at [50, 232] on link "Expired Fans" at bounding box center [41, 233] width 38 height 7
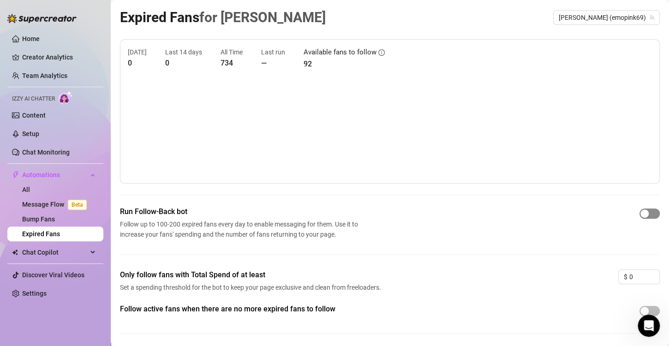
click at [640, 212] on div "button" at bounding box center [644, 213] width 8 height 8
click at [424, 208] on div "Run Follow-Back bot Follow up to 100-200 expired fans every day to enable messa…" at bounding box center [390, 222] width 540 height 33
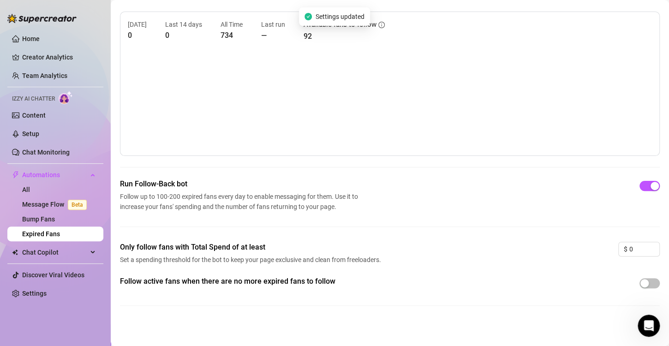
scroll to position [29, 0]
click at [645, 284] on span "button" at bounding box center [649, 282] width 20 height 10
click at [374, 315] on div "Follow active fans when there are no more expired fans to follow" at bounding box center [390, 296] width 540 height 45
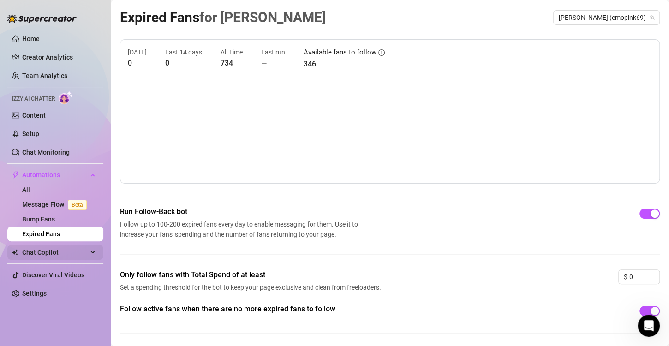
click at [48, 251] on span "Chat Copilot" at bounding box center [54, 252] width 65 height 15
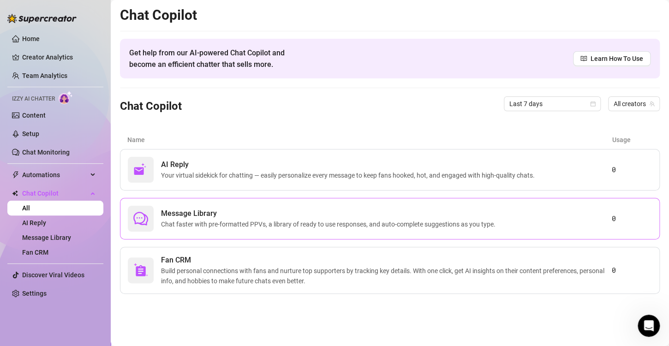
click at [302, 231] on div "Message Library Chat faster with pre-formatted PPVs, a library of ready to use …" at bounding box center [390, 219] width 540 height 42
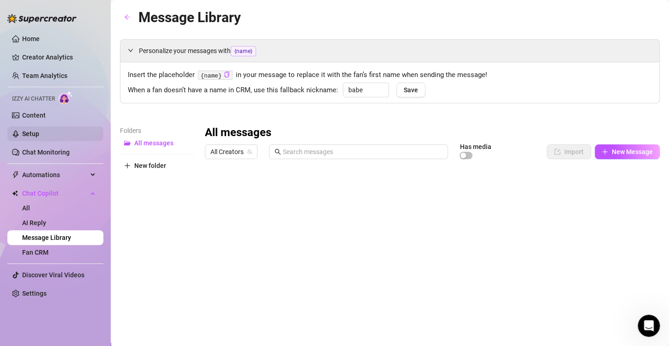
click at [39, 136] on link "Setup" at bounding box center [30, 133] width 17 height 7
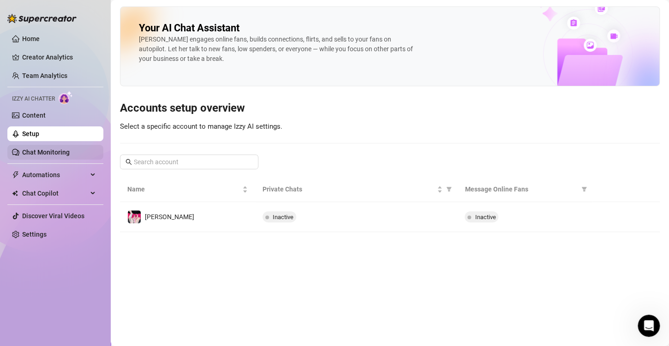
click at [57, 149] on link "Chat Monitoring" at bounding box center [46, 152] width 48 height 7
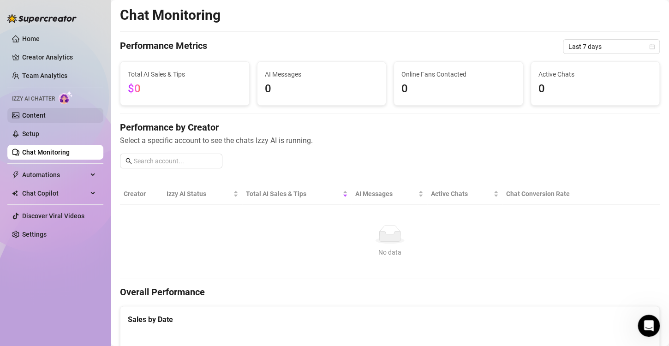
click at [40, 112] on link "Content" at bounding box center [34, 115] width 24 height 7
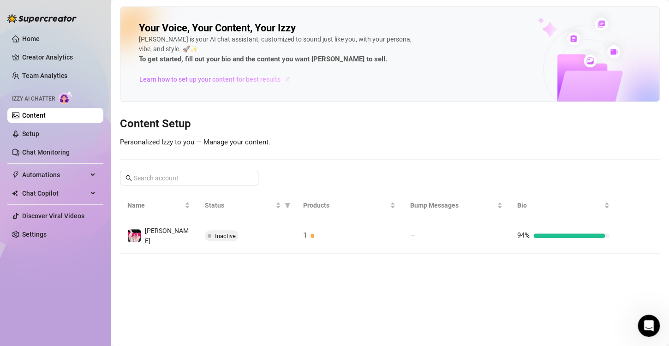
click at [241, 81] on span "Learn how to set up your content for best results" at bounding box center [209, 79] width 141 height 10
